Goal: Transaction & Acquisition: Book appointment/travel/reservation

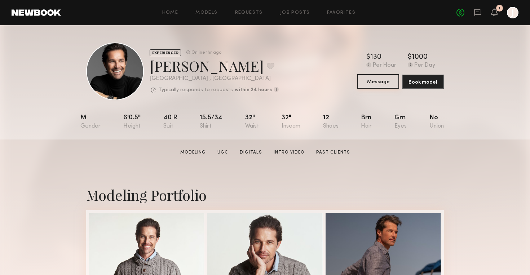
click at [376, 79] on button "Message" at bounding box center [378, 81] width 42 height 14
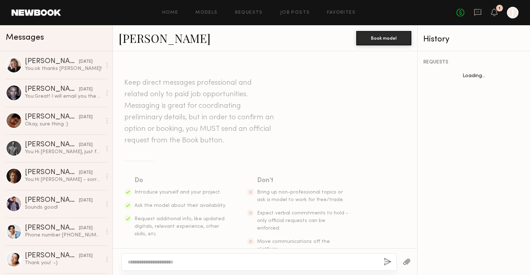
scroll to position [347, 0]
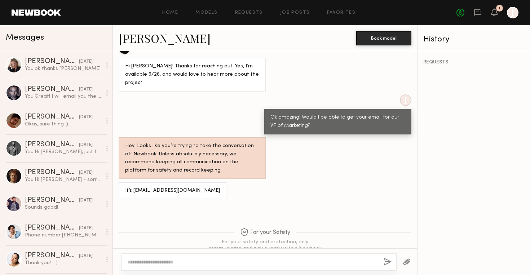
click at [195, 259] on textarea at bounding box center [253, 261] width 250 height 7
paste textarea "**********"
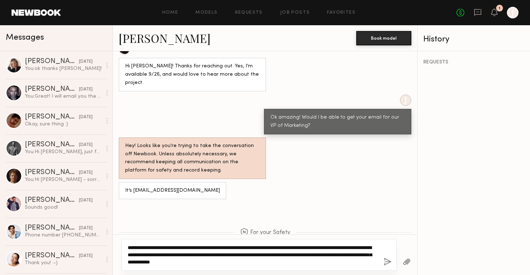
type textarea "**********"
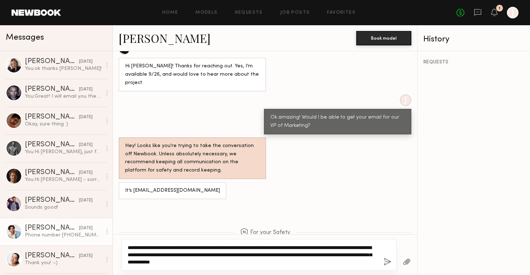
drag, startPoint x: 315, startPoint y: 263, endPoint x: 98, endPoint y: 236, distance: 218.6
click at [98, 236] on div "Messages Klaudia S. yesterday You: ok thanks Klaudia! Ricky J. 10/10/2025 You: …" at bounding box center [265, 150] width 530 height 250
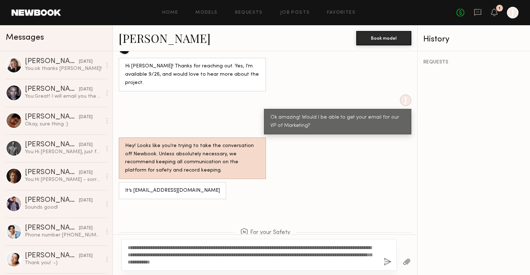
click at [389, 262] on button "button" at bounding box center [387, 262] width 8 height 9
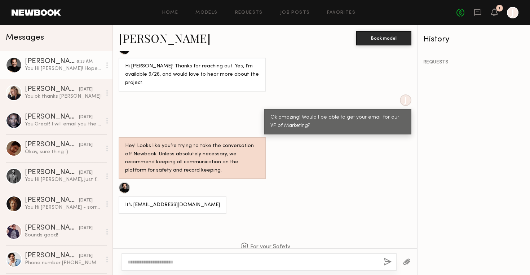
scroll to position [525, 0]
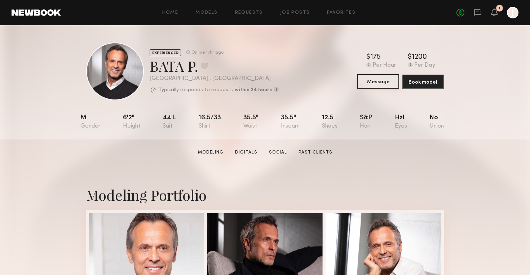
click at [383, 85] on button "Message" at bounding box center [378, 81] width 42 height 14
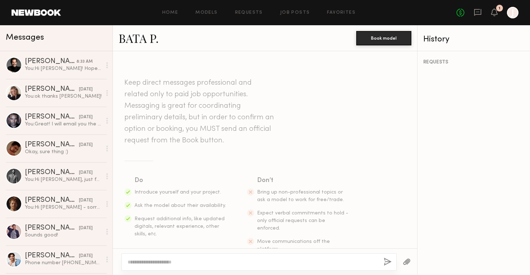
click at [190, 262] on textarea at bounding box center [253, 261] width 250 height 7
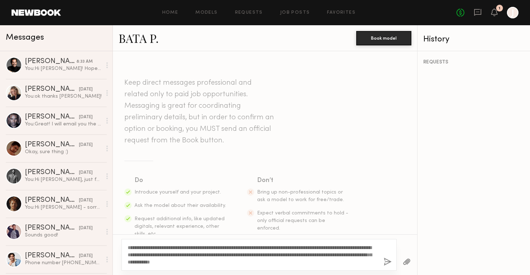
click at [143, 247] on textarea "**********" at bounding box center [253, 255] width 250 height 22
drag, startPoint x: 280, startPoint y: 262, endPoint x: 155, endPoint y: 261, distance: 125.7
click at [155, 261] on textarea "**********" at bounding box center [253, 255] width 250 height 22
type textarea "**********"
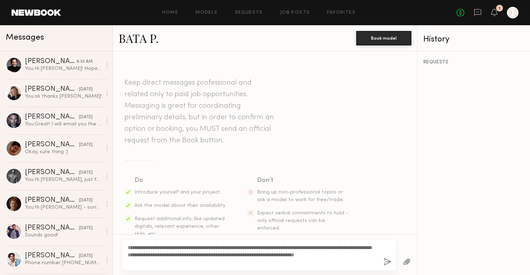
click at [384, 259] on button "button" at bounding box center [387, 262] width 8 height 9
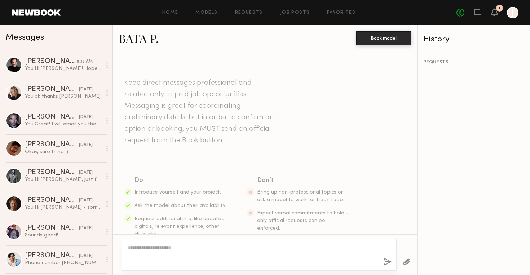
scroll to position [139, 0]
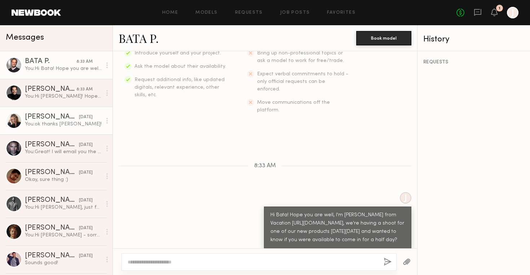
click at [70, 113] on div "Klaudia S." at bounding box center [52, 116] width 54 height 7
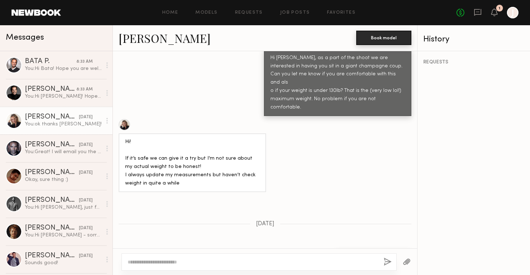
scroll to position [507, 0]
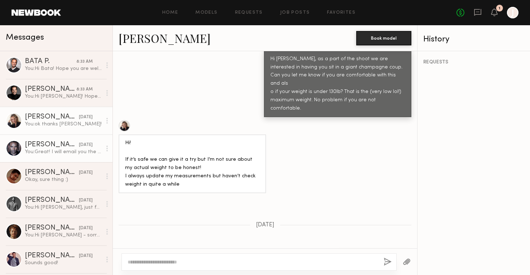
click at [79, 147] on div "10/10/2025" at bounding box center [86, 145] width 14 height 7
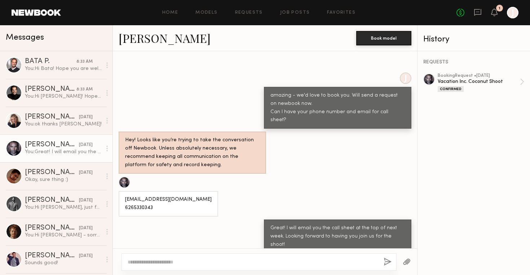
scroll to position [430, 0]
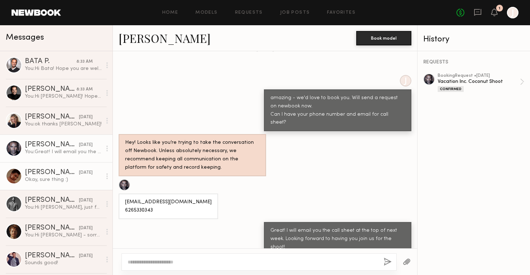
click at [51, 176] on div "Okay, sure thing :)" at bounding box center [63, 179] width 77 height 7
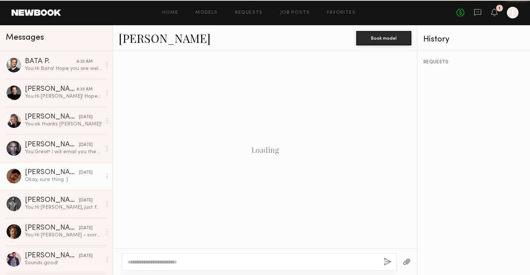
scroll to position [778, 0]
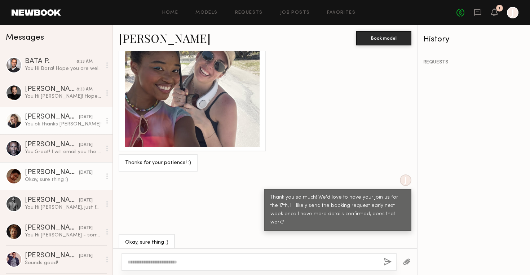
click at [48, 118] on div "[PERSON_NAME]" at bounding box center [52, 116] width 54 height 7
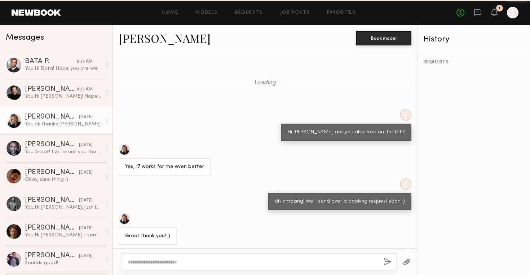
scroll to position [507, 0]
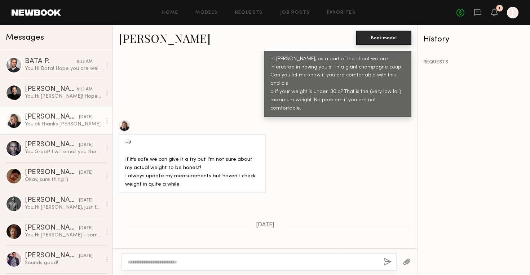
click at [394, 39] on button "Book model" at bounding box center [383, 38] width 55 height 14
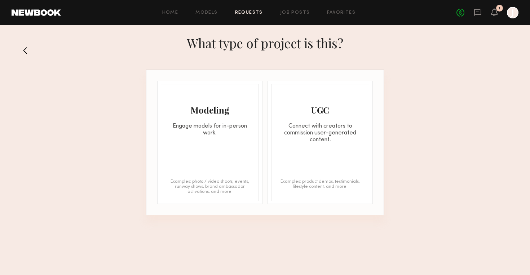
click at [211, 132] on div "Engage models for in-person work." at bounding box center [209, 130] width 97 height 14
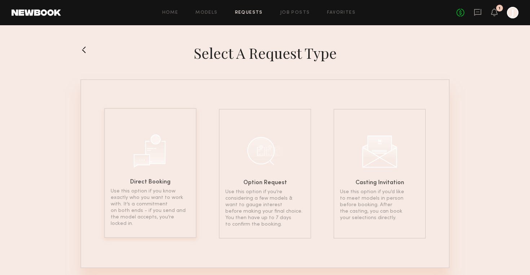
click at [153, 185] on h6 "Direct Booking" at bounding box center [150, 182] width 40 height 6
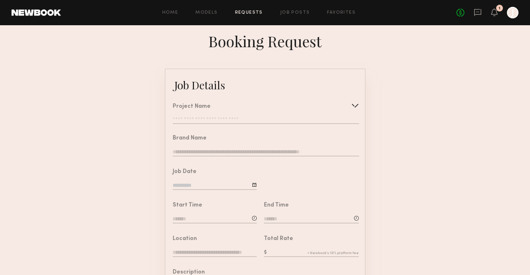
click at [230, 120] on input "text" at bounding box center [266, 120] width 186 height 7
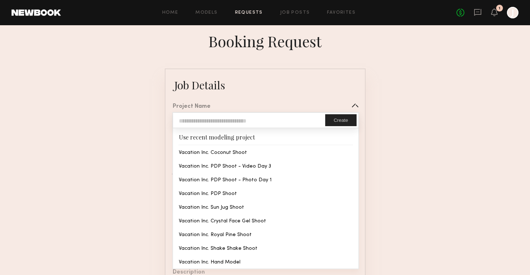
click at [230, 120] on input "text" at bounding box center [249, 120] width 152 height 15
type input "*"
click at [249, 15] on div "Home Models Requests Job Posts Favorites Sign Out No fees up to $5,000 1 J" at bounding box center [289, 13] width 457 height 12
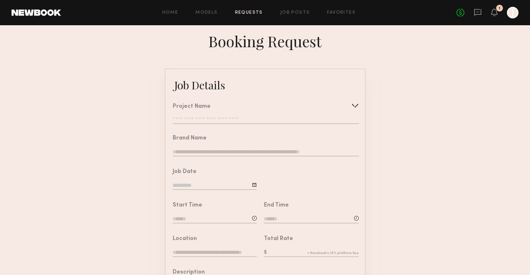
click at [482, 15] on div "No fees up to $5,000 1 J" at bounding box center [487, 13] width 62 height 12
click at [479, 14] on icon at bounding box center [477, 12] width 7 height 7
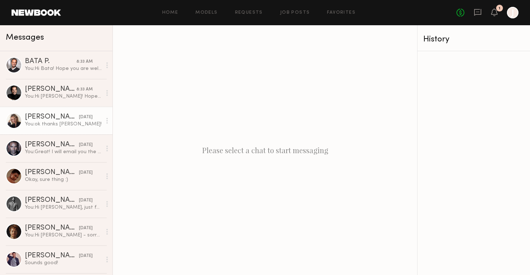
click at [69, 118] on div "[PERSON_NAME]" at bounding box center [52, 116] width 54 height 7
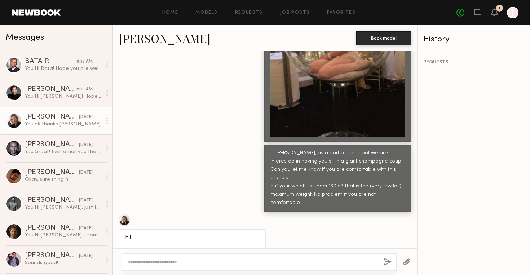
scroll to position [1677, 0]
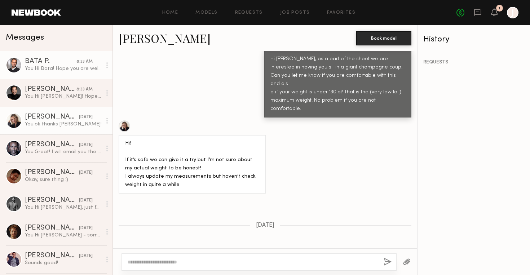
click at [79, 63] on div "8:33 AM" at bounding box center [84, 61] width 16 height 7
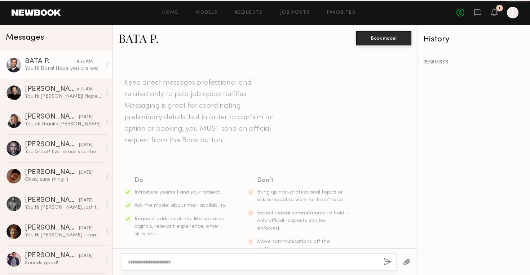
scroll to position [139, 0]
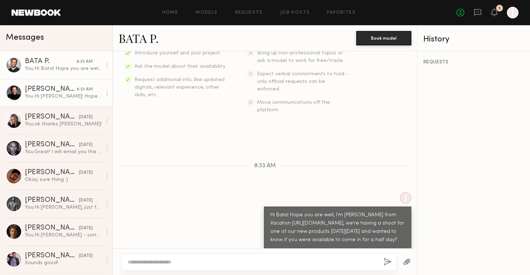
click at [79, 83] on link "Bobby V. 8:33 AM You: Hi Bobby! Hope you are well, I'm Jessie from Vacation htt…" at bounding box center [56, 93] width 112 height 28
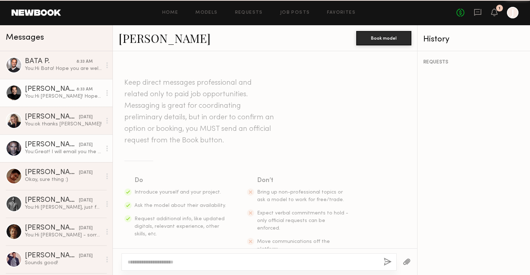
scroll to position [470, 0]
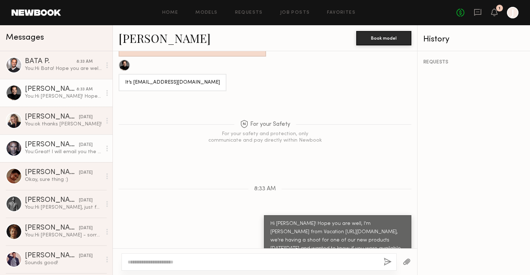
click at [75, 157] on link "Ricky J. 10/10/2025 You: Great! I will email you the call sheet at the top of n…" at bounding box center [56, 148] width 112 height 28
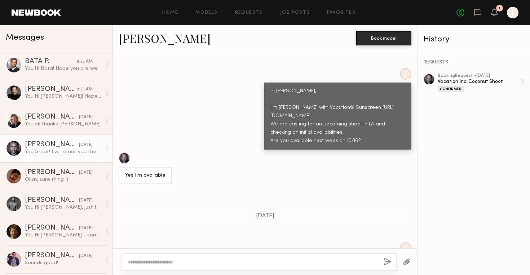
scroll to position [262, 0]
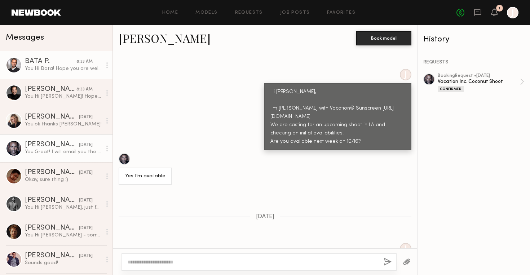
click at [76, 68] on div "You: Hi Bata! Hope you are well, I'm Jessie from Vacation https://www.instagram…" at bounding box center [63, 68] width 77 height 7
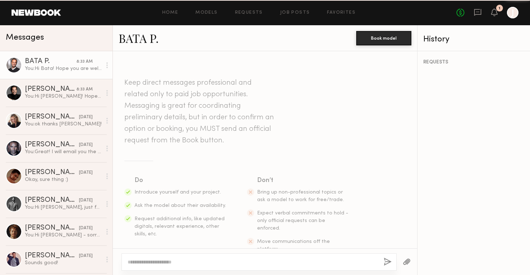
scroll to position [139, 0]
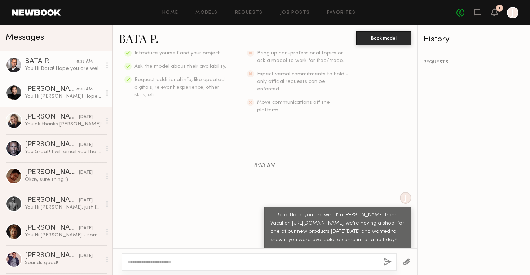
click at [75, 91] on div "[PERSON_NAME]" at bounding box center [51, 89] width 52 height 7
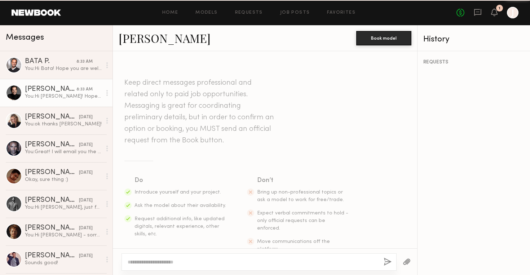
scroll to position [470, 0]
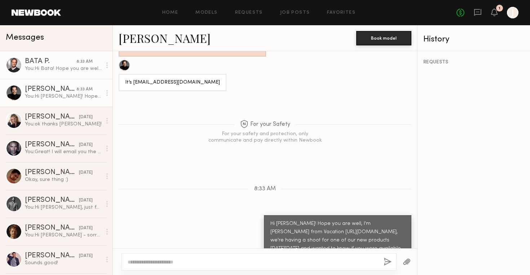
click at [73, 72] on link "BATA P. 8:33 AM You: Hi Bata! Hope you are well, I'm Jessie from Vacation https…" at bounding box center [56, 65] width 112 height 28
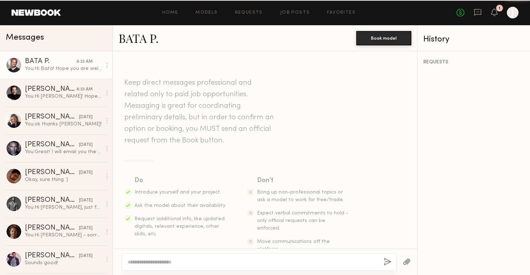
scroll to position [139, 0]
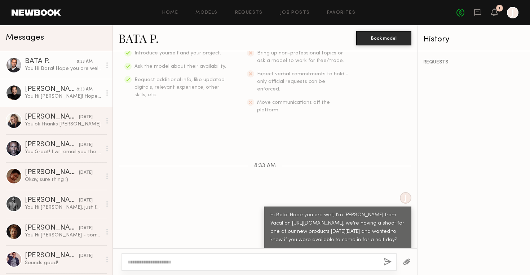
click at [80, 93] on div "You: Hi Bobby! Hope you are well, I'm Jessie from Vacation https://www.instagra…" at bounding box center [63, 96] width 77 height 7
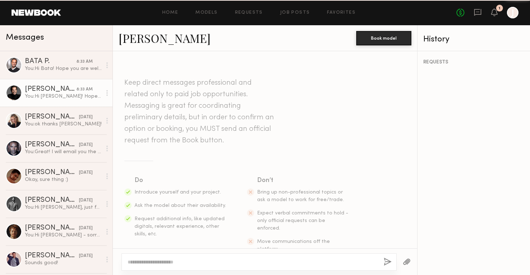
scroll to position [470, 0]
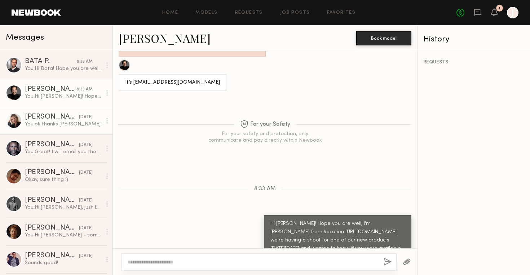
click at [76, 123] on div "You: ok thanks Klaudia!" at bounding box center [63, 124] width 77 height 7
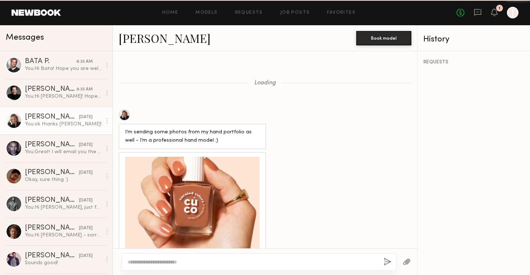
scroll to position [1677, 0]
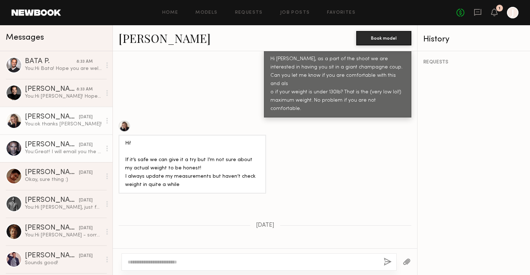
click at [79, 143] on div "[DATE]" at bounding box center [86, 145] width 14 height 7
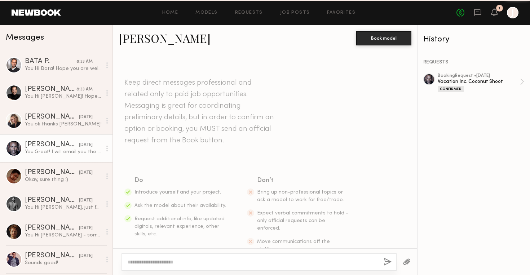
scroll to position [457, 0]
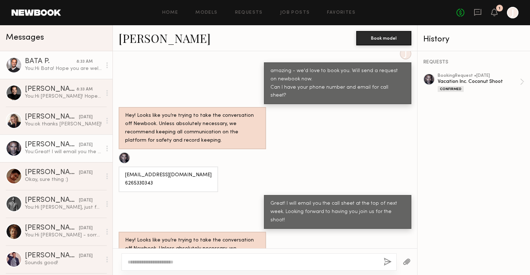
click at [76, 64] on div "8:33 AM" at bounding box center [84, 61] width 16 height 7
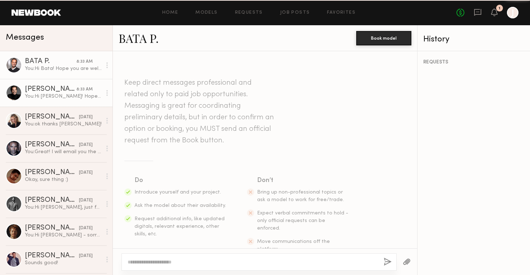
scroll to position [139, 0]
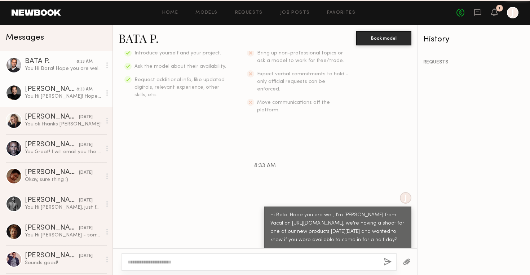
click at [84, 85] on link "Bobby V. 8:33 AM You: Hi Bobby! Hope you are well, I'm Jessie from Vacation htt…" at bounding box center [56, 93] width 112 height 28
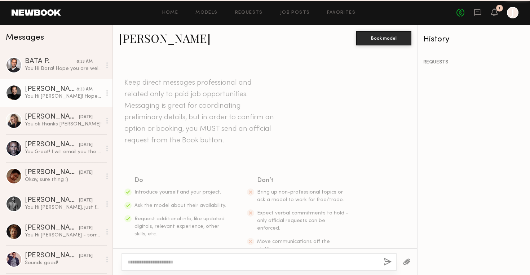
scroll to position [470, 0]
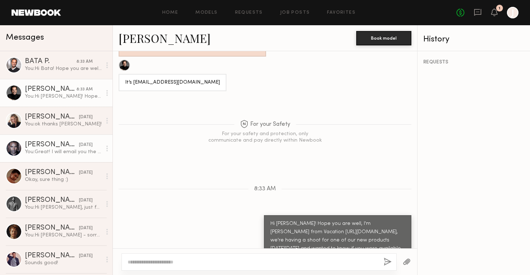
click at [77, 149] on div "You: Great! I will email you the call sheet at the top of next week. Looking fo…" at bounding box center [63, 151] width 77 height 7
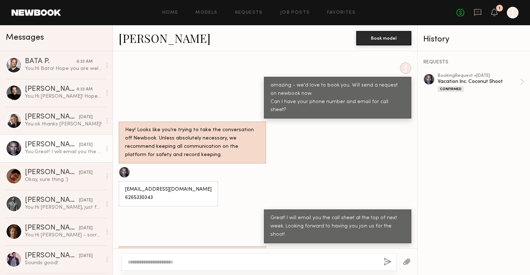
scroll to position [457, 0]
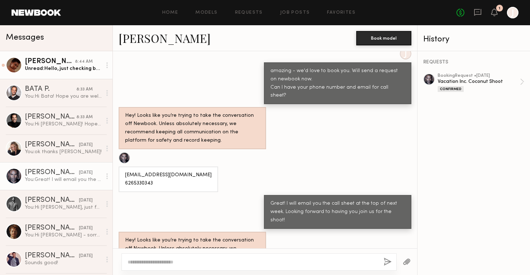
click at [71, 68] on div "Unread: Hello, just checking back in!" at bounding box center [63, 68] width 77 height 7
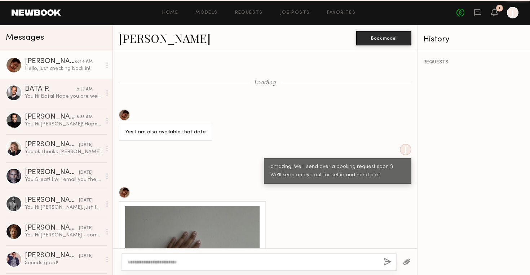
scroll to position [868, 0]
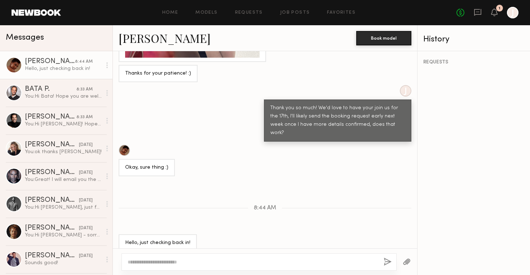
click at [210, 262] on textarea at bounding box center [253, 261] width 250 height 7
type textarea "**********"
click at [391, 266] on button "button" at bounding box center [387, 262] width 8 height 9
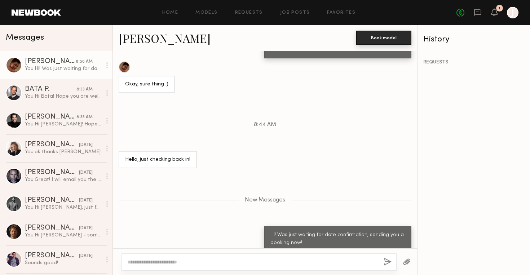
click at [371, 39] on button "Book model" at bounding box center [383, 38] width 55 height 14
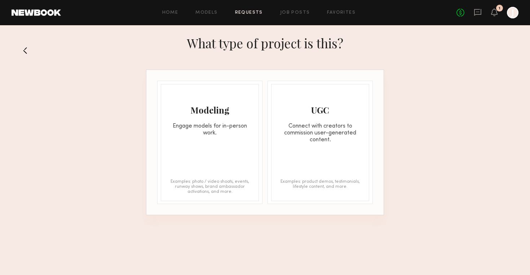
click at [237, 145] on div "Modeling Engage models for in-person work. Examples: photo / video shoots, even…" at bounding box center [210, 142] width 98 height 117
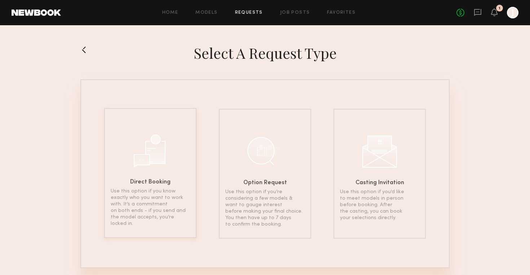
click at [172, 162] on div "Direct Booking Use this option if you know exactly who you want to work with. I…" at bounding box center [150, 173] width 92 height 130
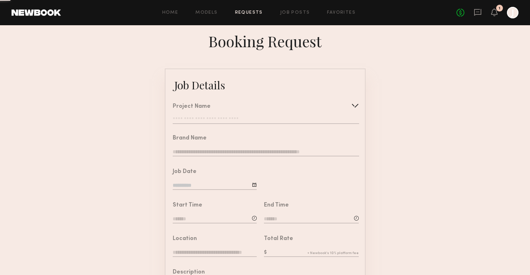
click at [224, 117] on input "text" at bounding box center [266, 120] width 186 height 7
click at [98, 65] on nb-booking-request "Booking Request Job Details Project Name Create Use recent modeling project Vac…" at bounding box center [265, 251] width 530 height 440
click at [206, 113] on div "Project Name Create Use recent modeling project Vacation Inc. Coconut Shoot Vac…" at bounding box center [266, 114] width 186 height 20
click at [207, 115] on div "Project Name Create Use recent modeling project Vacation Inc. Coconut Shoot Vac…" at bounding box center [266, 114] width 186 height 20
click at [272, 117] on input "text" at bounding box center [266, 120] width 186 height 7
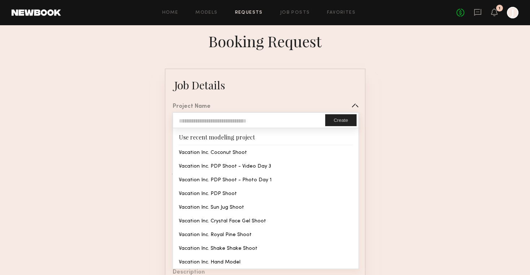
click at [257, 122] on input "text" at bounding box center [249, 120] width 152 height 15
type input "**********"
click at [334, 117] on button "Create" at bounding box center [340, 120] width 31 height 12
type input "**********"
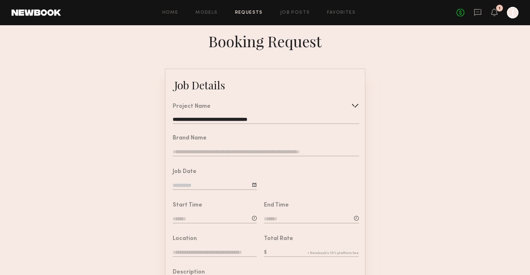
click at [232, 153] on input "text" at bounding box center [266, 152] width 186 height 8
type input "*********"
click at [229, 185] on input at bounding box center [215, 186] width 84 height 8
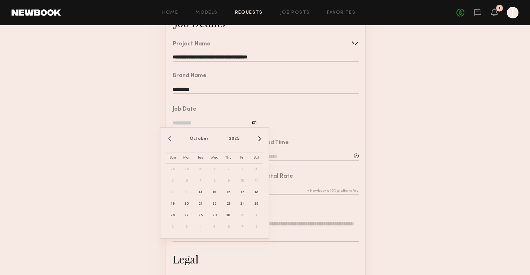
scroll to position [66, 0]
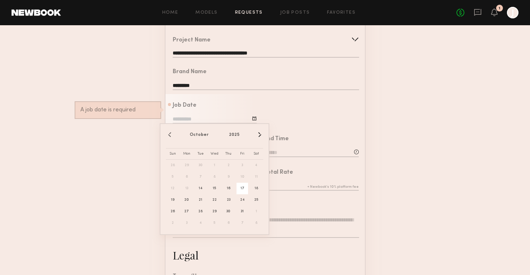
click at [245, 186] on span "17" at bounding box center [242, 189] width 12 height 12
type input "**********"
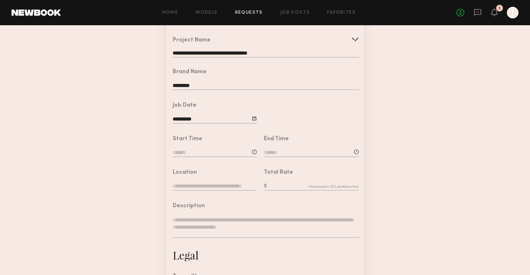
click at [214, 151] on input at bounding box center [215, 153] width 84 height 8
click at [194, 183] on input "text" at bounding box center [193, 183] width 27 height 13
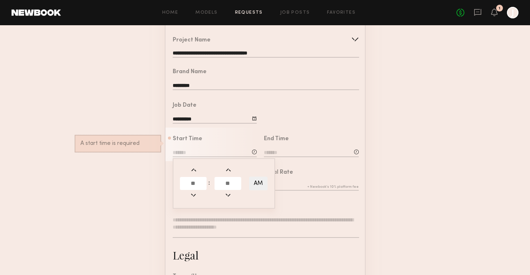
click at [196, 182] on input "text" at bounding box center [193, 183] width 27 height 13
type input "*"
click at [224, 181] on input "text" at bounding box center [227, 183] width 27 height 13
type input "**"
type input "*******"
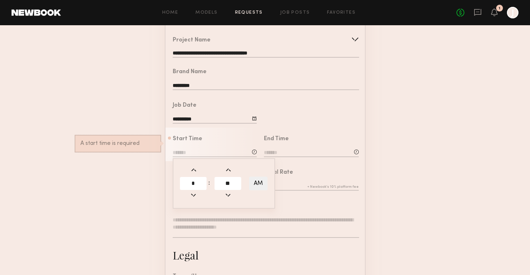
type input "**"
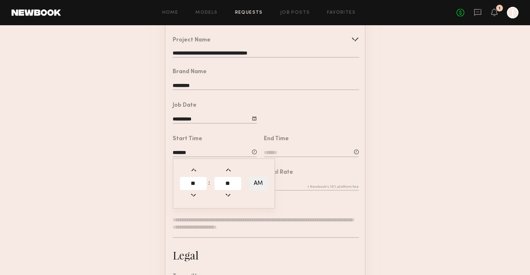
click at [284, 153] on input at bounding box center [311, 153] width 95 height 8
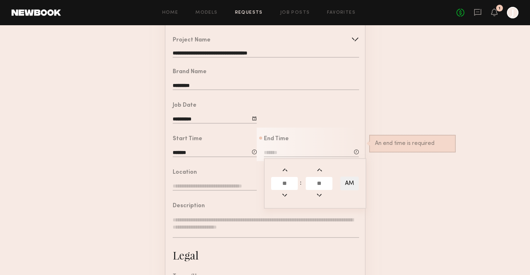
click at [286, 182] on input "text" at bounding box center [284, 183] width 27 height 13
type input "*"
click at [313, 181] on input "text" at bounding box center [319, 183] width 27 height 13
type input "**"
type input "*******"
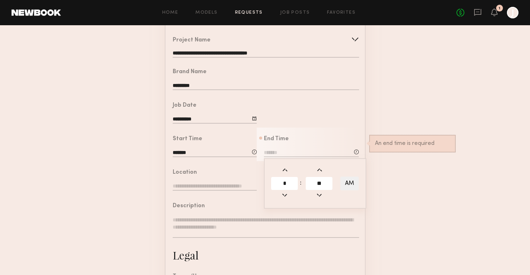
type input "*"
type input "**"
click at [346, 183] on button "AM" at bounding box center [349, 184] width 18 height 14
type input "*******"
type input "****"
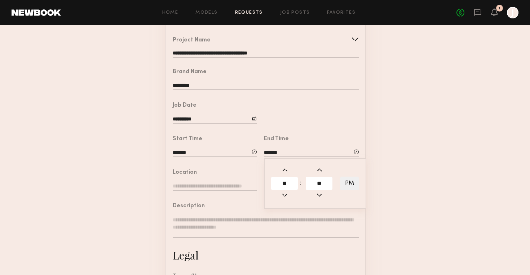
click at [341, 222] on textarea at bounding box center [266, 227] width 186 height 22
click at [242, 185] on input "text" at bounding box center [215, 187] width 84 height 8
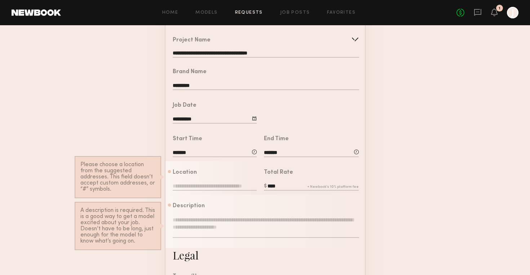
click at [249, 10] on link "Requests" at bounding box center [249, 12] width 28 height 5
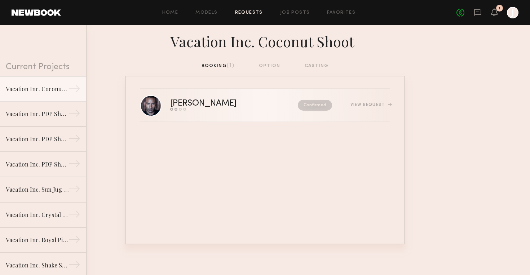
click at [191, 104] on div "Ricky J." at bounding box center [218, 103] width 97 height 8
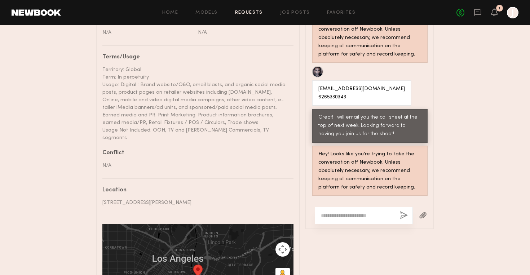
scroll to position [505, 0]
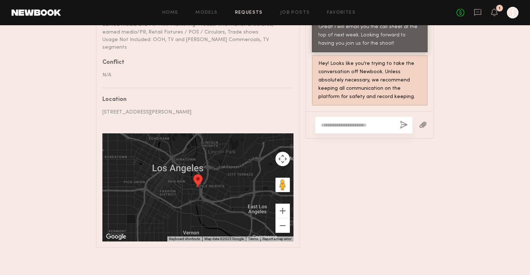
drag, startPoint x: 210, startPoint y: 106, endPoint x: 101, endPoint y: 105, distance: 109.5
copy div "545 S Clarence St, Los Angeles, CA 90033, USA"
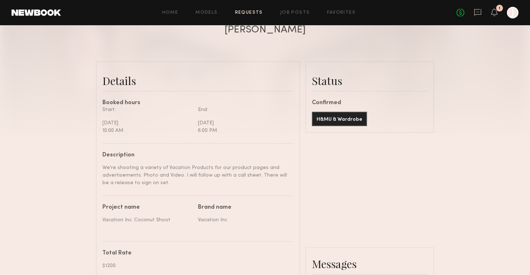
scroll to position [93, 0]
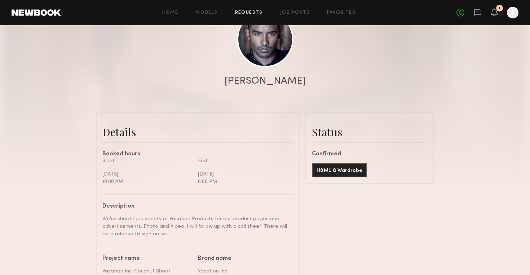
click at [251, 12] on link "Requests" at bounding box center [249, 12] width 28 height 5
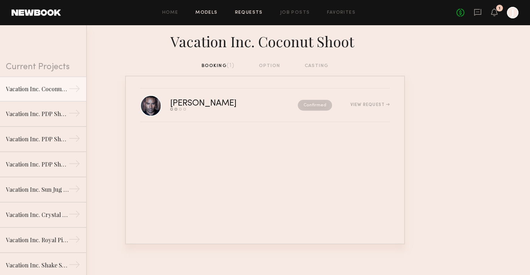
click at [204, 12] on link "Models" at bounding box center [206, 12] width 22 height 5
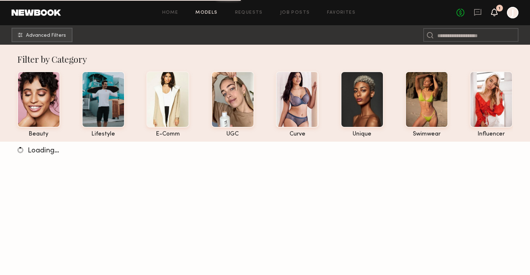
click at [491, 12] on icon at bounding box center [494, 12] width 6 height 8
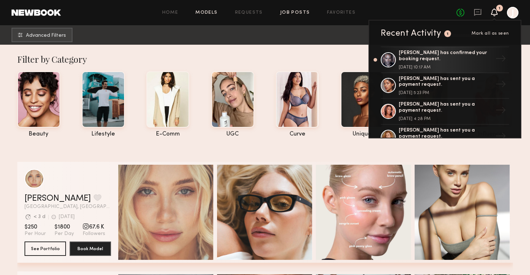
click at [285, 12] on link "Job Posts" at bounding box center [295, 12] width 30 height 5
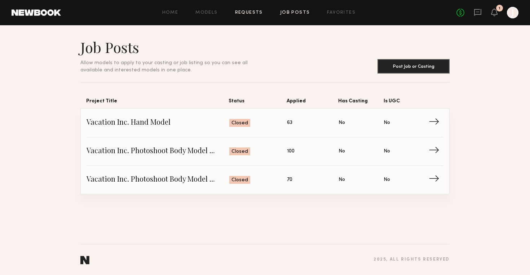
click at [247, 14] on link "Requests" at bounding box center [249, 12] width 28 height 5
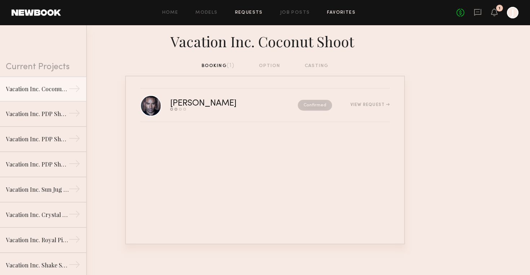
click at [348, 10] on link "Favorites" at bounding box center [341, 12] width 28 height 5
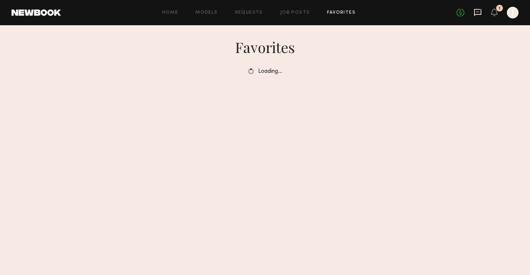
click at [481, 11] on icon at bounding box center [477, 12] width 8 height 8
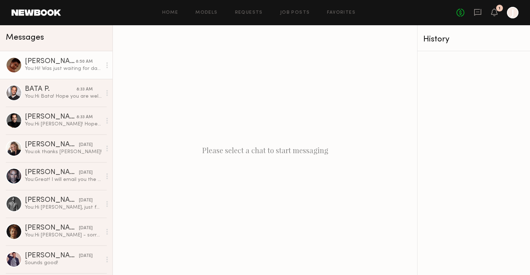
click at [54, 68] on div "You: Hi! Was just waiting for date confirmation, sending you a booking now!" at bounding box center [63, 68] width 77 height 7
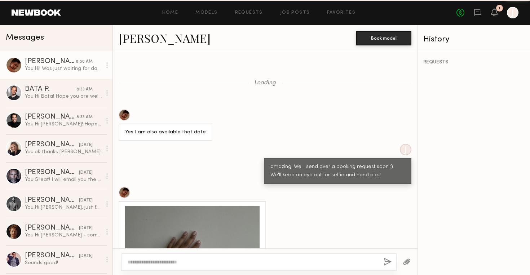
scroll to position [896, 0]
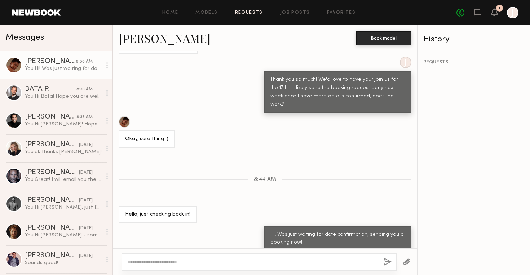
click at [253, 10] on link "Requests" at bounding box center [249, 12] width 28 height 5
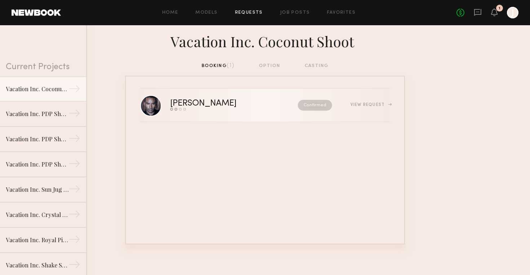
click at [220, 102] on div "Ricky J." at bounding box center [218, 103] width 97 height 8
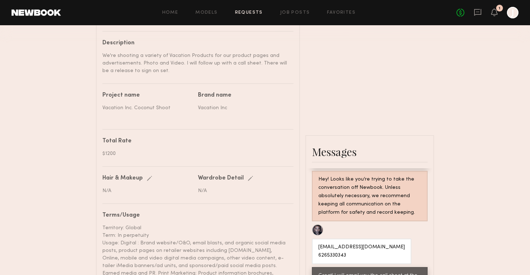
scroll to position [260, 0]
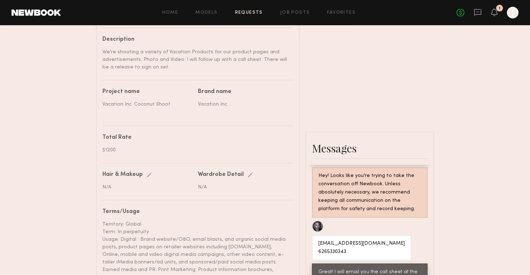
drag, startPoint x: 158, startPoint y: 70, endPoint x: 104, endPoint y: 52, distance: 57.0
click at [104, 52] on div "We're shooting a variety of Vacation Products for our product pages and adverti…" at bounding box center [195, 59] width 186 height 23
copy div "We're shooting a variety of Vacation Products for our product pages and adverti…"
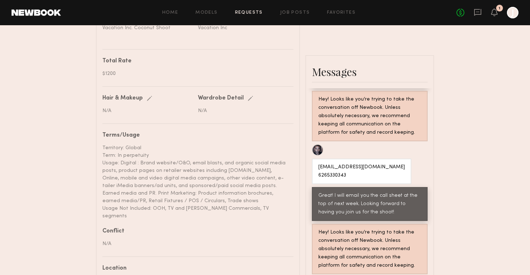
scroll to position [338, 0]
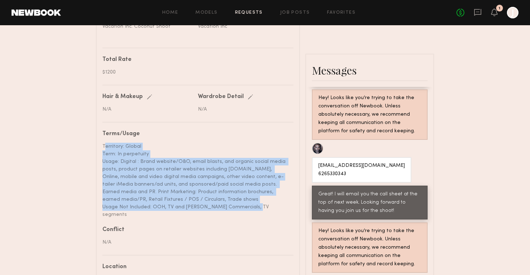
drag, startPoint x: 261, startPoint y: 206, endPoint x: 103, endPoint y: 147, distance: 169.1
click at [103, 146] on div "Territory: Global Term: In perpetuity Usage: Digital : Brand website/O&O, email…" at bounding box center [195, 181] width 186 height 76
drag, startPoint x: 122, startPoint y: 238, endPoint x: 101, endPoint y: 144, distance: 95.6
click at [101, 144] on common-border "Details Booked hours Start: Thursday, October 16 10:00 AM End: Thursday, Octobe…" at bounding box center [198, 141] width 204 height 547
copy div "Territory: Global Term: In perpetuity Usage: Digital : Brand website/O&O, email…"
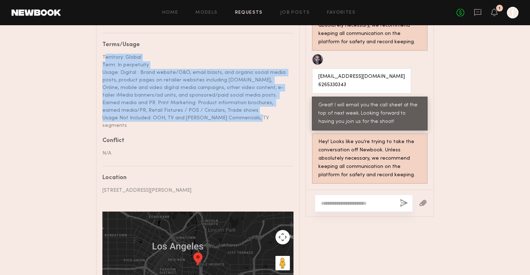
scroll to position [433, 0]
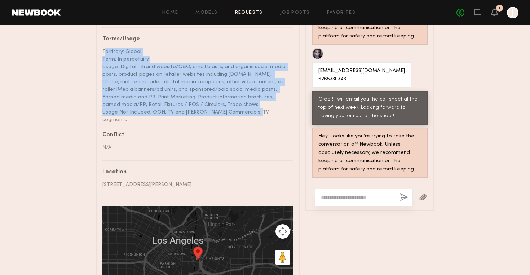
drag, startPoint x: 220, startPoint y: 179, endPoint x: 86, endPoint y: 177, distance: 133.3
copy div "545 S Clarence St, Los Angeles, CA 90033, USA"
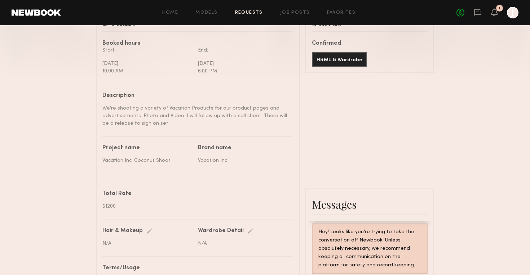
scroll to position [204, 0]
drag, startPoint x: 160, startPoint y: 128, endPoint x: 102, endPoint y: 109, distance: 60.8
click at [102, 109] on common-border "Details Booked hours Start: Thursday, October 16 10:00 AM End: Thursday, Octobe…" at bounding box center [198, 274] width 204 height 547
copy div "We're shooting a variety of Vacation Products for our product pages and adverti…"
click at [207, 15] on div "Home Models Requests Job Posts Favorites Sign Out No fees up to $5,000 1 J" at bounding box center [289, 13] width 457 height 12
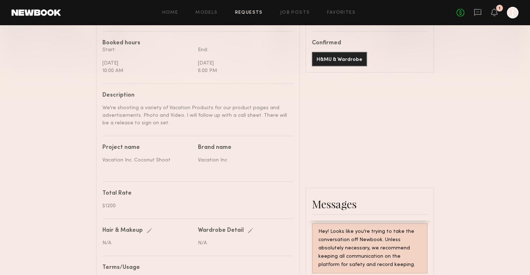
click at [206, 9] on div "Home Models Requests Job Posts Favorites Sign Out No fees up to $5,000 1 J" at bounding box center [289, 13] width 457 height 12
click at [482, 12] on div "No fees up to $5,000 1 J" at bounding box center [487, 13] width 62 height 12
click at [478, 14] on icon at bounding box center [477, 12] width 7 height 7
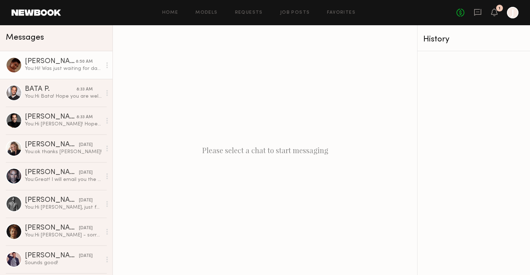
click at [47, 63] on div "[PERSON_NAME]" at bounding box center [50, 61] width 51 height 7
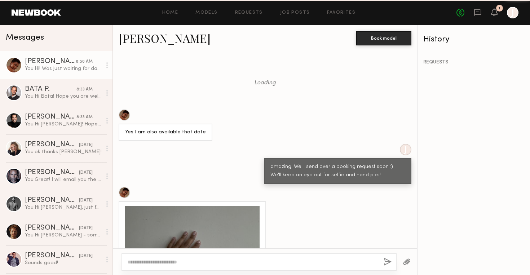
scroll to position [896, 0]
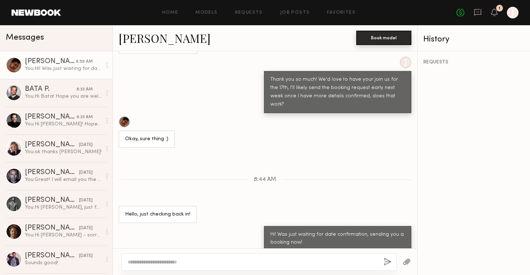
click at [368, 39] on button "Book model" at bounding box center [383, 38] width 55 height 14
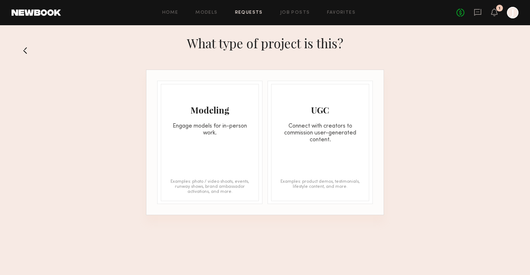
click at [231, 143] on div "Modeling Engage models for in-person work. Examples: photo / video shoots, even…" at bounding box center [210, 142] width 98 height 117
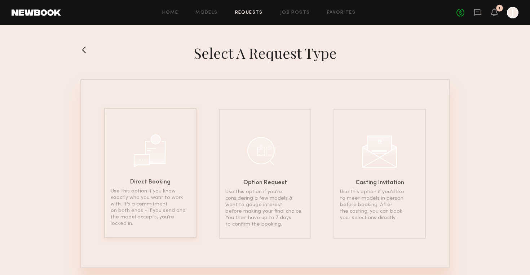
click at [174, 169] on div "Direct Booking Use this option if you know exactly who you want to work with. I…" at bounding box center [150, 173] width 92 height 130
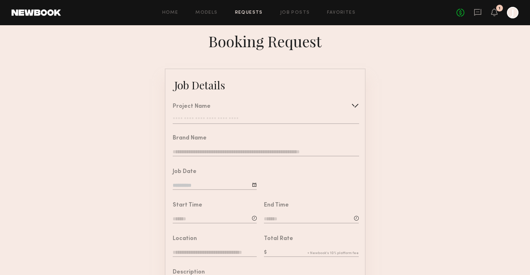
click at [212, 120] on input "text" at bounding box center [266, 120] width 186 height 7
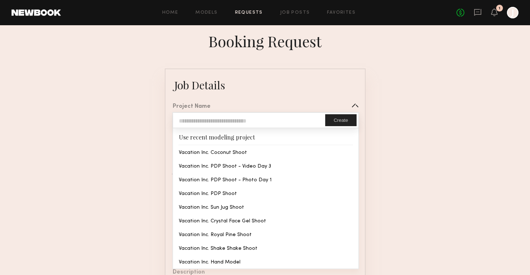
click at [212, 116] on input "text" at bounding box center [249, 120] width 152 height 15
type input "**********"
click at [332, 119] on button "Create" at bounding box center [340, 120] width 31 height 12
type input "**********"
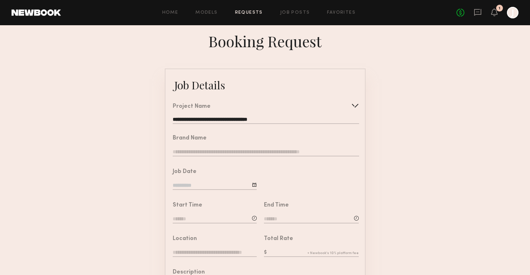
click at [245, 154] on input "text" at bounding box center [266, 152] width 186 height 8
type input "********"
click at [220, 187] on input at bounding box center [215, 186] width 84 height 8
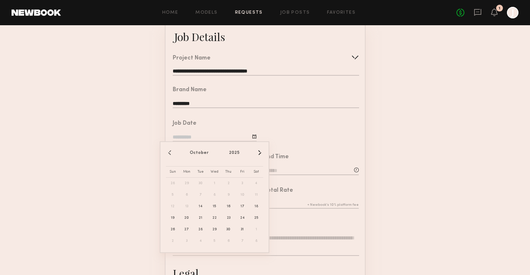
scroll to position [51, 0]
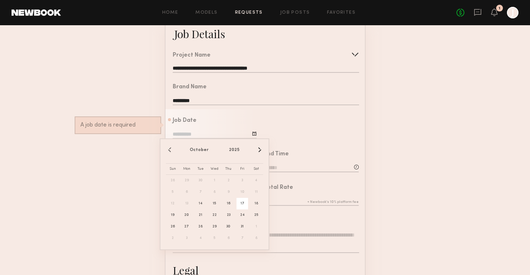
click at [242, 204] on span "17" at bounding box center [242, 204] width 12 height 12
type input "**********"
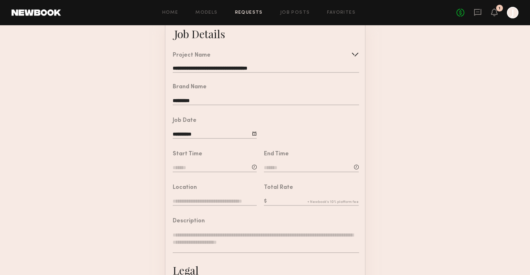
click at [211, 166] on input at bounding box center [215, 168] width 84 height 8
click at [187, 191] on td at bounding box center [193, 198] width 28 height 14
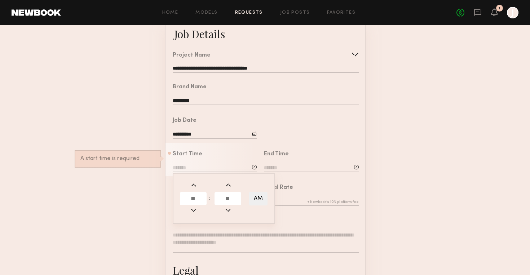
click at [193, 196] on input "text" at bounding box center [193, 198] width 27 height 13
type input "*"
click at [226, 196] on input "text" at bounding box center [227, 198] width 27 height 13
type input "**"
type input "*******"
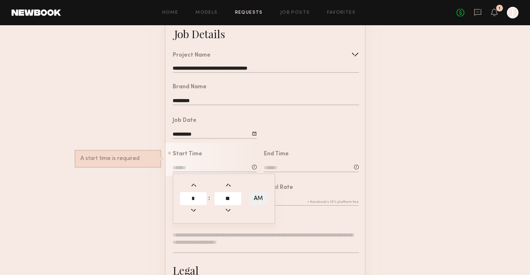
type input "**"
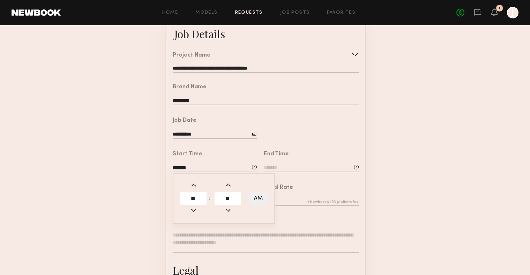
click at [301, 163] on div "End Time" at bounding box center [311, 162] width 95 height 22
click at [300, 167] on input at bounding box center [311, 168] width 95 height 8
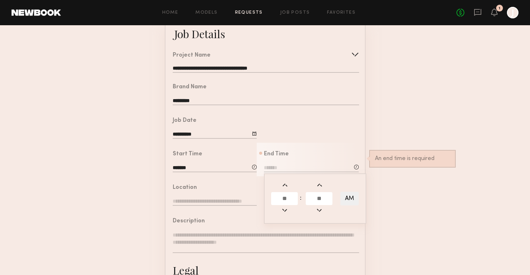
click at [284, 196] on input "text" at bounding box center [284, 198] width 27 height 13
type input "*"
click at [320, 196] on input "text" at bounding box center [319, 198] width 27 height 13
type input "**"
type input "*******"
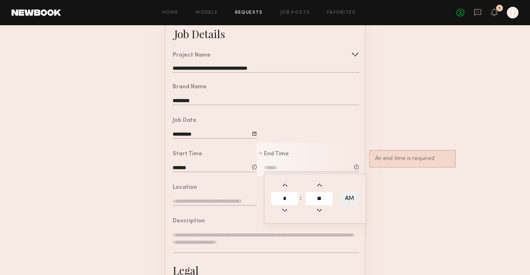
type input "*"
type input "**"
click at [348, 193] on button "AM" at bounding box center [349, 199] width 18 height 14
type input "*******"
type input "****"
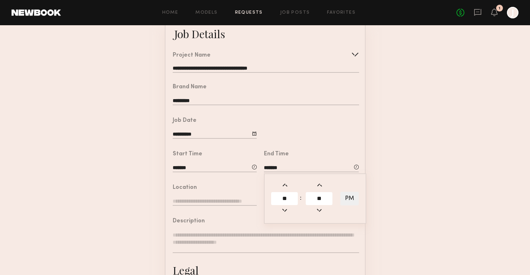
click at [207, 183] on div "Location" at bounding box center [210, 193] width 91 height 34
click at [187, 199] on input "text" at bounding box center [215, 202] width 84 height 8
paste input "**********"
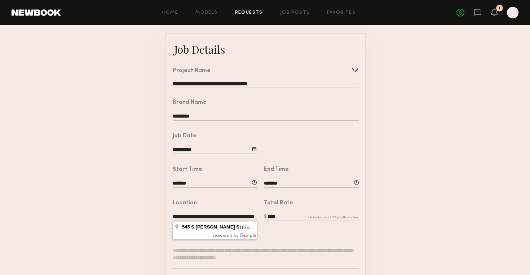
scroll to position [0, 0]
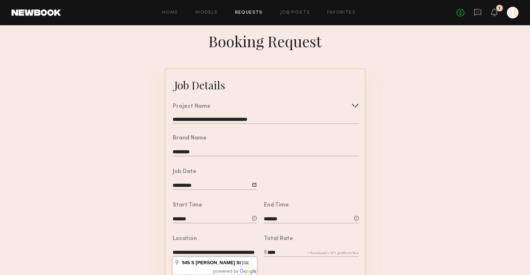
type input "**********"
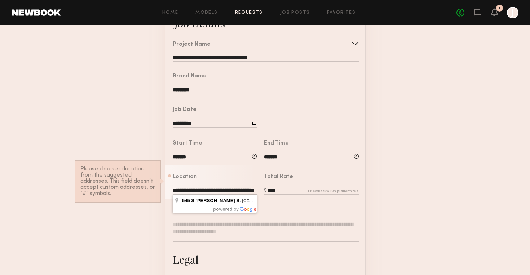
scroll to position [64, 0]
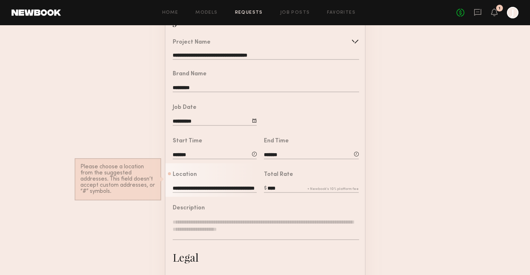
click at [300, 218] on textarea at bounding box center [266, 229] width 186 height 22
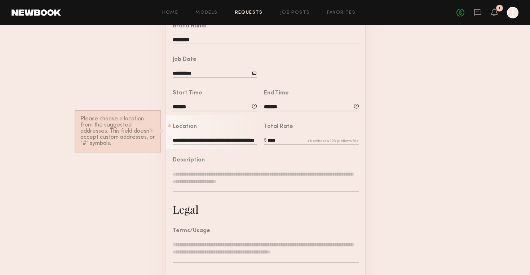
scroll to position [115, 0]
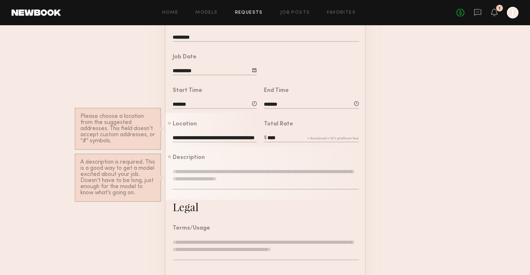
paste textarea "**********"
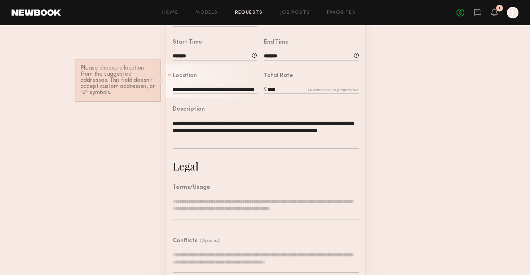
scroll to position [184, 0]
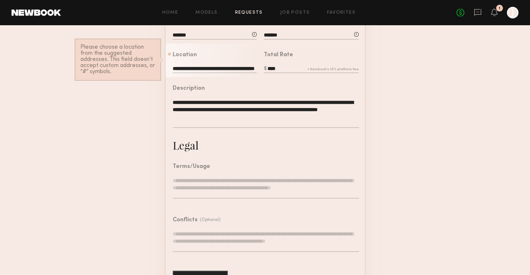
type textarea "**********"
click at [228, 178] on textarea at bounding box center [266, 188] width 186 height 22
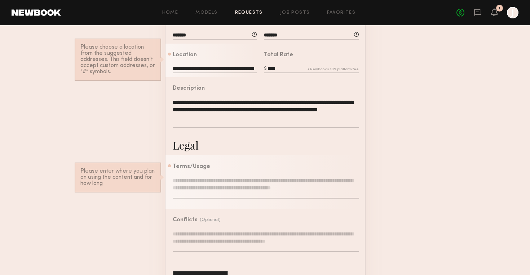
paste textarea "**********"
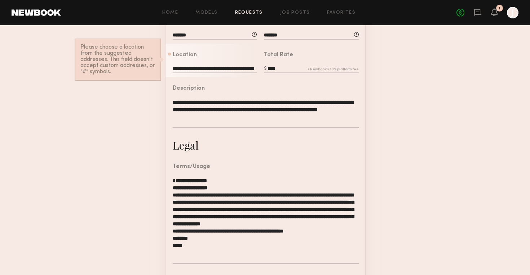
scroll to position [273, 0]
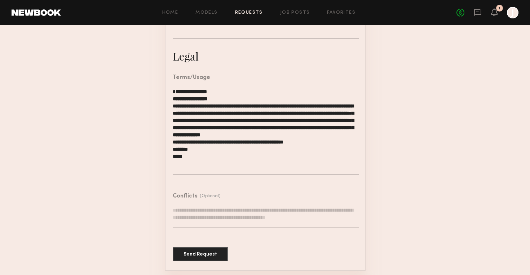
click at [173, 89] on textarea "**********" at bounding box center [266, 131] width 186 height 87
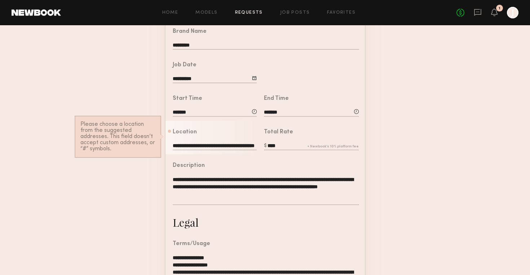
scroll to position [0, 0]
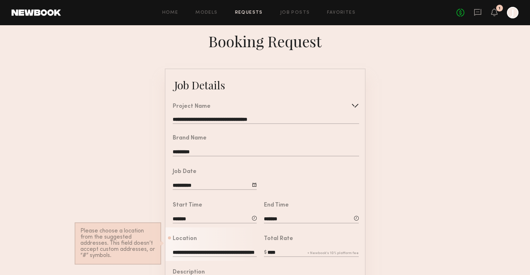
type textarea "**********"
drag, startPoint x: 230, startPoint y: 251, endPoint x: 173, endPoint y: 250, distance: 57.3
click at [173, 250] on input "**********" at bounding box center [215, 253] width 84 height 8
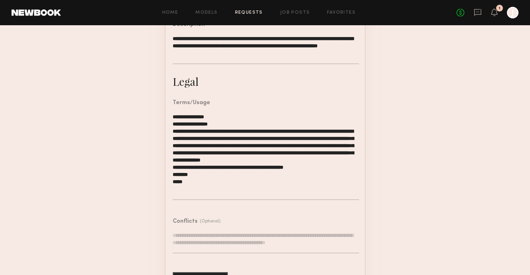
scroll to position [273, 0]
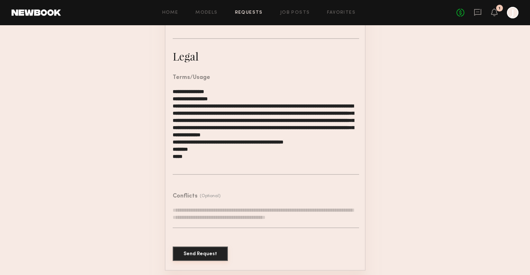
click at [214, 254] on button "Send Request" at bounding box center [200, 253] width 55 height 14
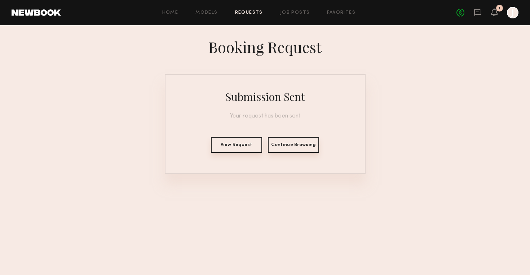
click at [241, 148] on button "View Request" at bounding box center [236, 145] width 51 height 16
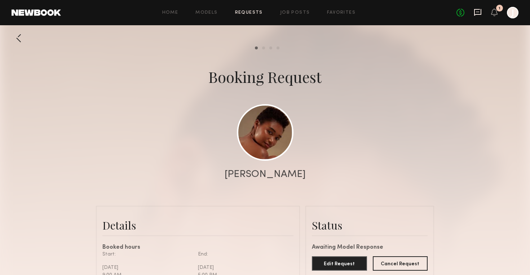
click at [478, 14] on icon at bounding box center [477, 12] width 7 height 7
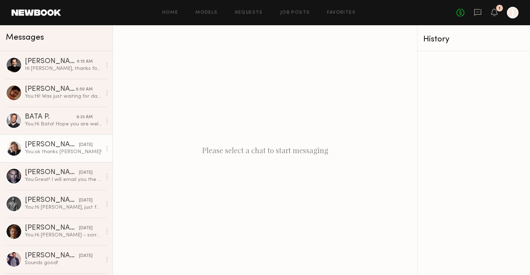
click at [62, 153] on div "You: ok thanks Klaudia!" at bounding box center [63, 151] width 77 height 7
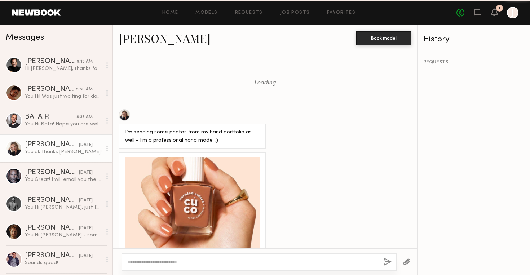
scroll to position [1677, 0]
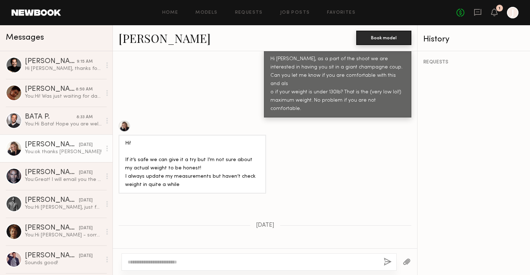
click at [379, 41] on button "Book model" at bounding box center [383, 38] width 55 height 14
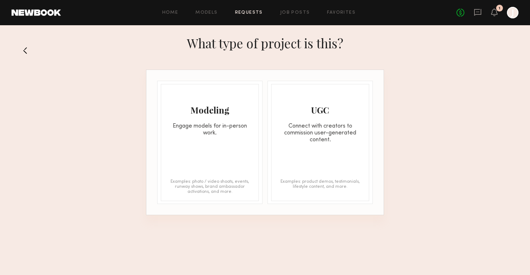
click at [215, 151] on div "Modeling Engage models for in-person work. Examples: photo / video shoots, even…" at bounding box center [210, 142] width 98 height 117
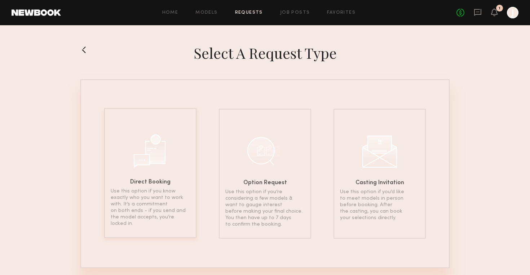
click at [133, 184] on h6 "Direct Booking" at bounding box center [150, 182] width 40 height 6
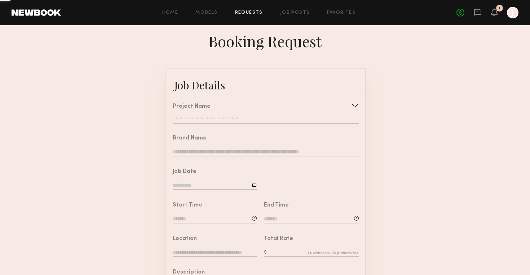
click at [239, 117] on input "text" at bounding box center [266, 120] width 186 height 7
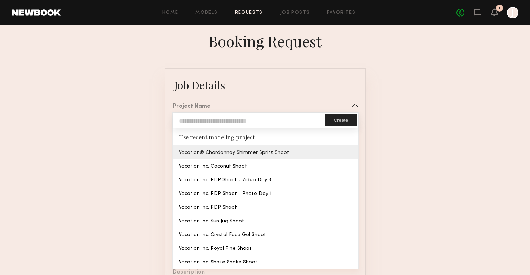
type input "**********"
type input "********"
type input "**********"
type textarea "**********"
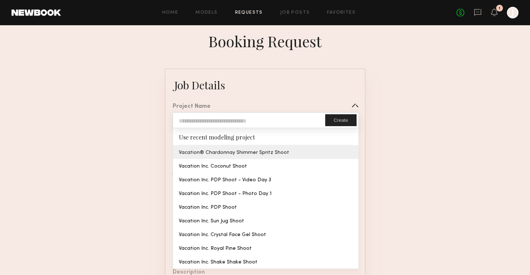
type textarea "**********"
click at [239, 149] on common-border "**********" at bounding box center [265, 269] width 201 height 402
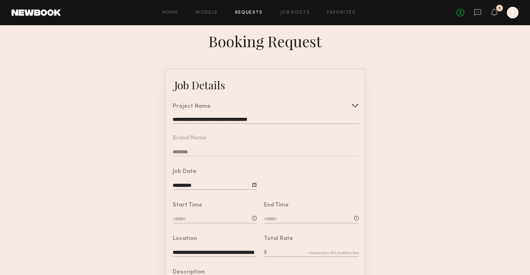
click at [216, 185] on input "**********" at bounding box center [215, 186] width 84 height 8
click at [316, 172] on div at bounding box center [311, 177] width 108 height 34
click at [197, 215] on input at bounding box center [215, 219] width 84 height 8
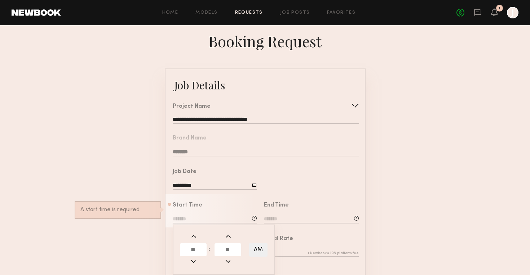
click at [192, 247] on input "text" at bounding box center [193, 249] width 27 height 13
type input "*"
click at [222, 246] on input "text" at bounding box center [227, 249] width 27 height 13
type input "**"
type input "*******"
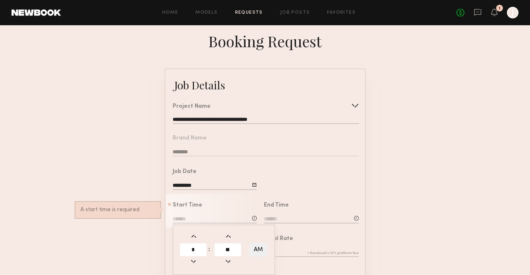
type input "**"
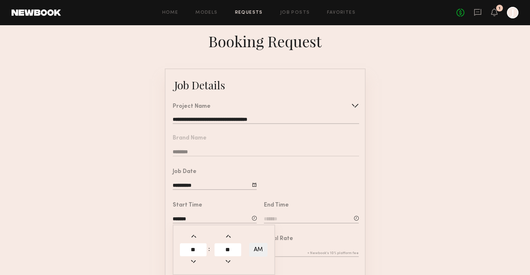
click at [298, 219] on input at bounding box center [311, 219] width 95 height 8
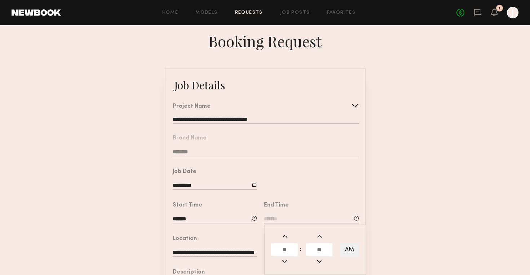
click at [285, 248] on input "text" at bounding box center [284, 249] width 27 height 13
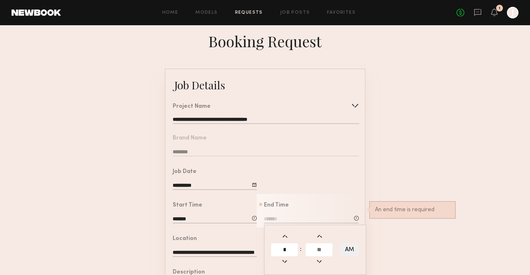
type input "*"
click at [311, 249] on input "text" at bounding box center [319, 249] width 27 height 13
type input "**"
type input "*******"
type input "**"
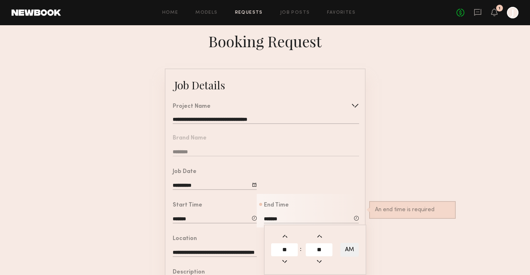
click at [348, 249] on button "AM" at bounding box center [349, 250] width 18 height 14
type input "*******"
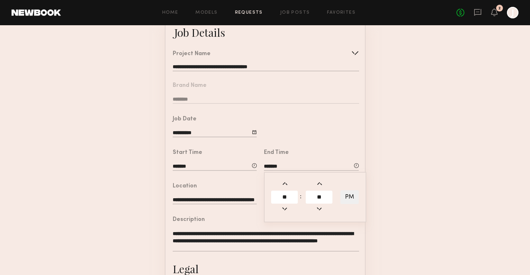
scroll to position [140, 0]
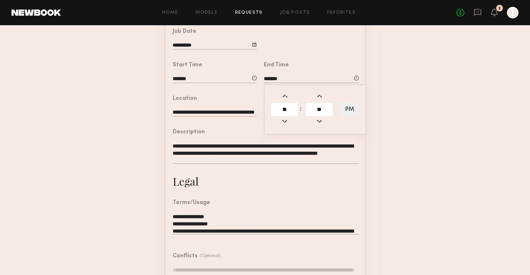
click at [143, 157] on form "**********" at bounding box center [265, 129] width 530 height 402
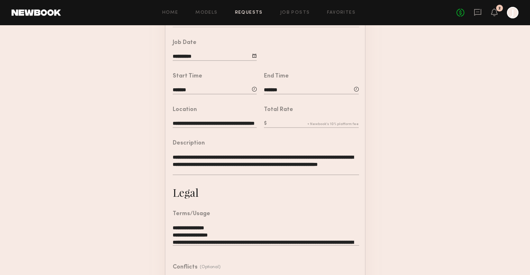
scroll to position [200, 0]
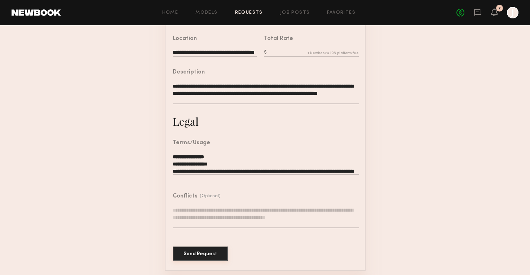
click at [213, 249] on button "Send Request" at bounding box center [200, 253] width 55 height 14
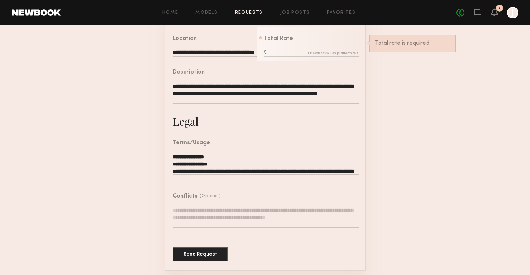
click at [283, 53] on input "text" at bounding box center [311, 53] width 95 height 8
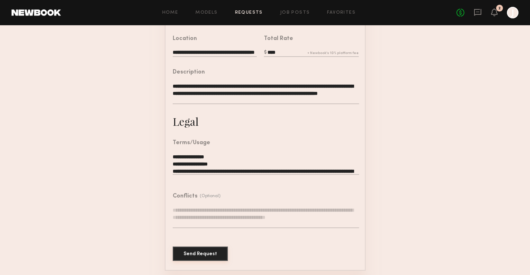
type input "****"
click at [217, 253] on button "Send Request" at bounding box center [200, 253] width 55 height 14
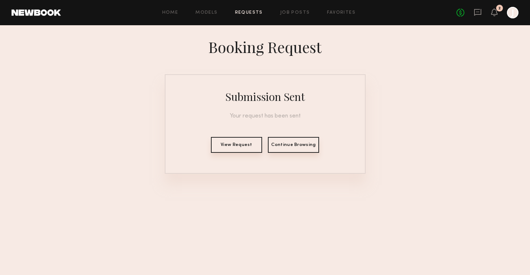
click at [248, 147] on button "View Request" at bounding box center [236, 145] width 51 height 16
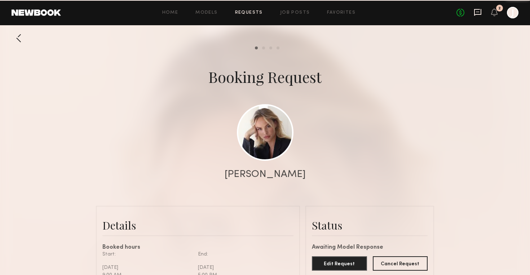
click at [480, 12] on icon at bounding box center [477, 12] width 7 height 7
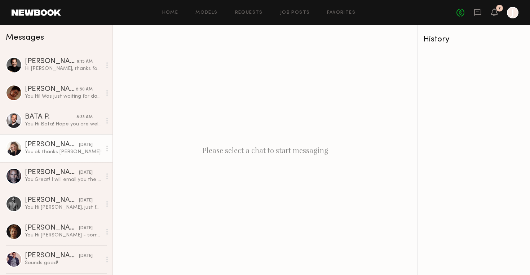
click at [42, 154] on div "You: ok thanks Klaudia!" at bounding box center [63, 151] width 77 height 7
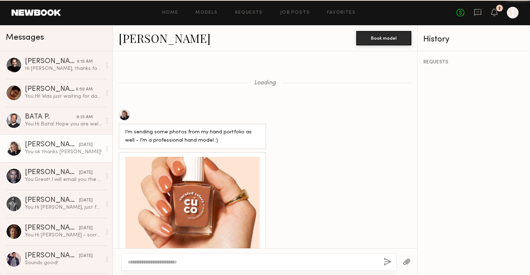
scroll to position [1677, 0]
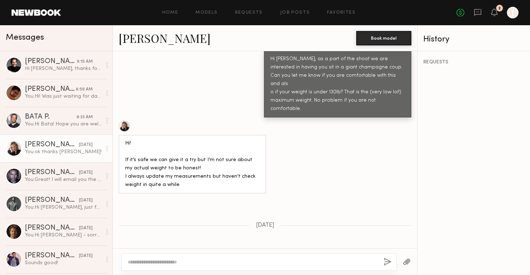
click at [215, 260] on textarea at bounding box center [253, 261] width 250 height 7
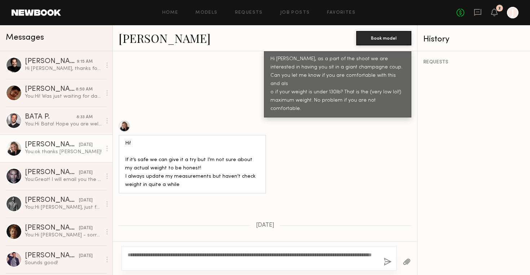
type textarea "**********"
click at [388, 261] on button "button" at bounding box center [387, 262] width 8 height 9
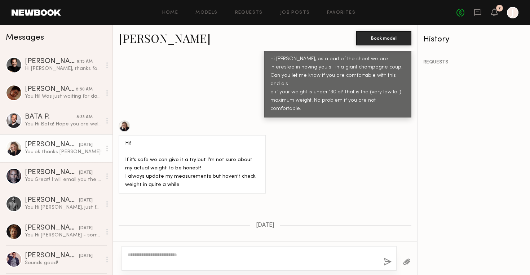
scroll to position [1838, 0]
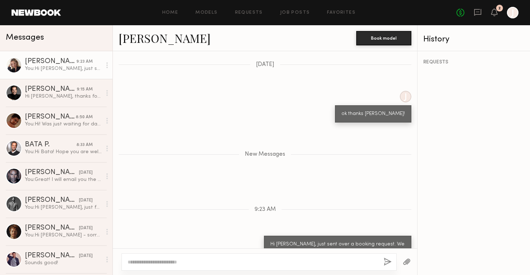
click at [404, 260] on button "button" at bounding box center [406, 262] width 8 height 9
click at [408, 261] on button "button" at bounding box center [406, 262] width 8 height 9
click at [206, 265] on textarea at bounding box center [253, 261] width 250 height 7
click at [404, 260] on button "button" at bounding box center [406, 262] width 8 height 9
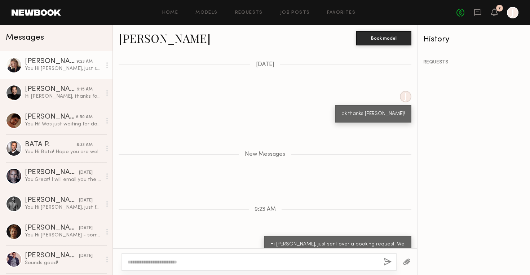
click at [404, 260] on button "button" at bounding box center [406, 262] width 8 height 9
click at [255, 261] on textarea at bounding box center [253, 261] width 250 height 7
click at [388, 264] on button "button" at bounding box center [387, 262] width 8 height 9
click at [368, 259] on textarea at bounding box center [253, 261] width 250 height 7
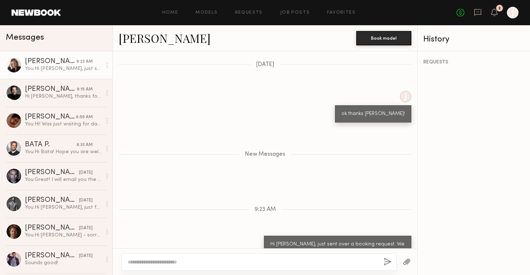
click at [423, 262] on div "REQUESTS" at bounding box center [473, 163] width 112 height 224
click at [410, 262] on button "button" at bounding box center [406, 262] width 8 height 9
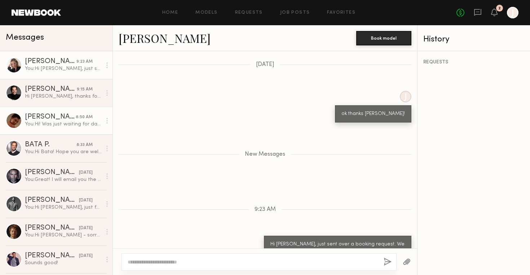
click at [76, 122] on div "You: Hi! Was just waiting for date confirmation, sending you a booking now!" at bounding box center [63, 124] width 77 height 7
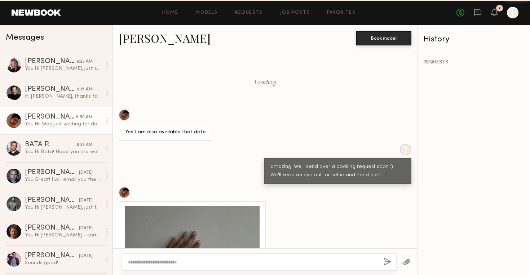
scroll to position [896, 0]
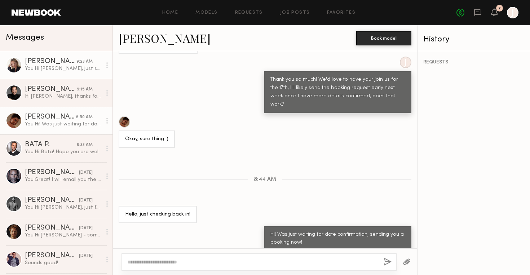
click at [52, 67] on div "You: Hi Klaudia, just sent over a booking request. We will need you to get your…" at bounding box center [63, 68] width 77 height 7
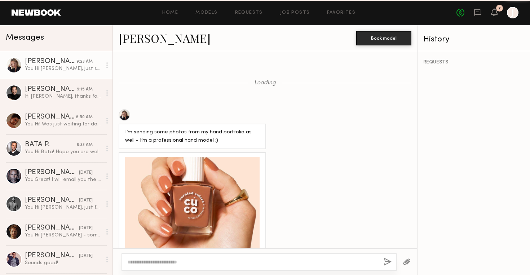
scroll to position [1783, 0]
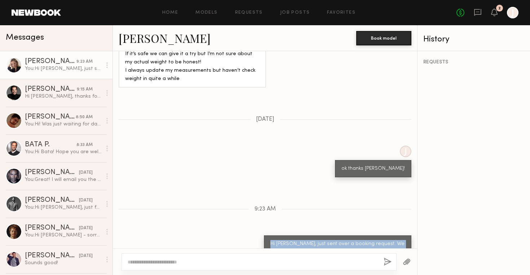
drag, startPoint x: 316, startPoint y: 238, endPoint x: 260, endPoint y: 214, distance: 59.9
click at [260, 235] on div "Hi [PERSON_NAME], just sent over a booking request. We will need you to get you…" at bounding box center [265, 252] width 304 height 34
copy div "Hi [PERSON_NAME], just sent over a booking request. We will need you to get you…"
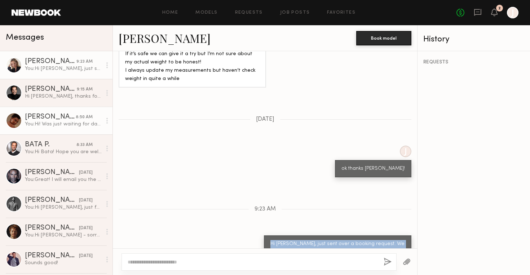
click at [59, 124] on div "You: Hi! Was just waiting for date confirmation, sending you a booking now!" at bounding box center [63, 124] width 77 height 7
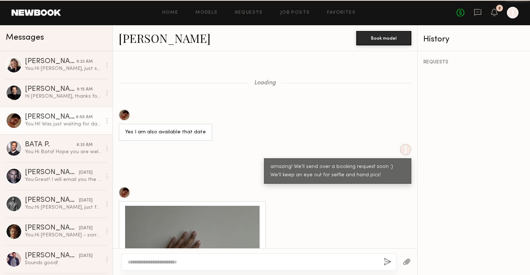
scroll to position [896, 0]
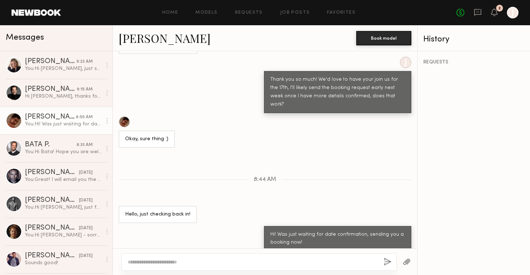
click at [183, 266] on div at bounding box center [258, 261] width 275 height 17
click at [182, 261] on textarea at bounding box center [253, 261] width 250 height 7
paste textarea "**********"
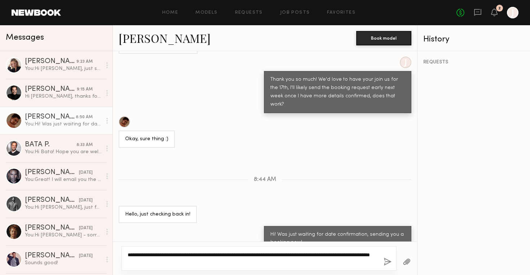
click at [142, 256] on textarea "**********" at bounding box center [253, 258] width 250 height 14
type textarea "**********"
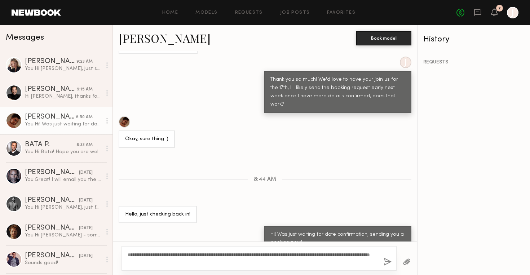
click at [406, 257] on div at bounding box center [406, 262] width 21 height 18
click at [410, 261] on button "button" at bounding box center [406, 262] width 8 height 9
click at [390, 263] on button "button" at bounding box center [387, 262] width 8 height 9
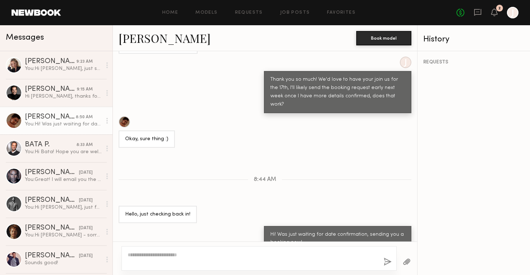
scroll to position [1002, 0]
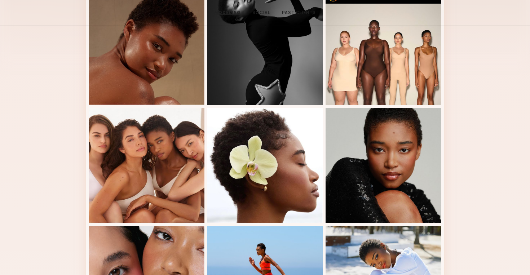
scroll to position [28, 0]
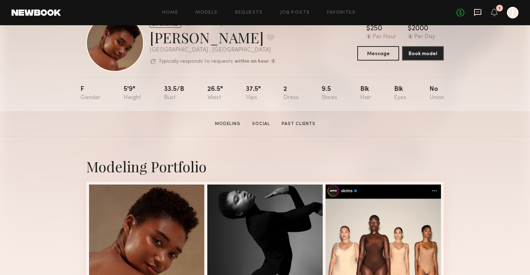
click at [480, 14] on icon at bounding box center [477, 12] width 8 height 8
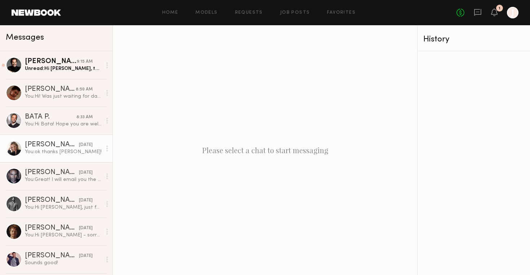
click at [58, 150] on div "You: ok thanks Klaudia!" at bounding box center [63, 151] width 77 height 7
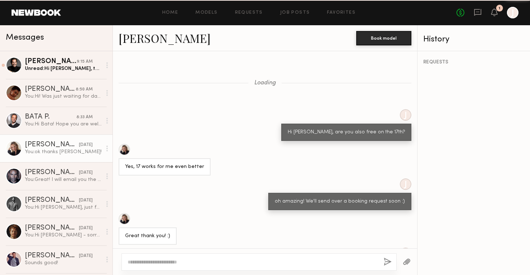
scroll to position [507, 0]
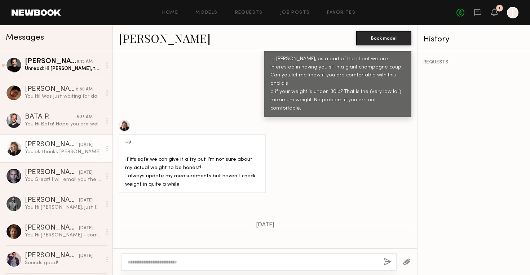
click at [156, 37] on link "[PERSON_NAME]" at bounding box center [165, 37] width 92 height 15
click at [69, 70] on div "Unread: Hi Jessie, thanks for reaching out! I have a short shoot 10/17 from 10-…" at bounding box center [63, 68] width 77 height 7
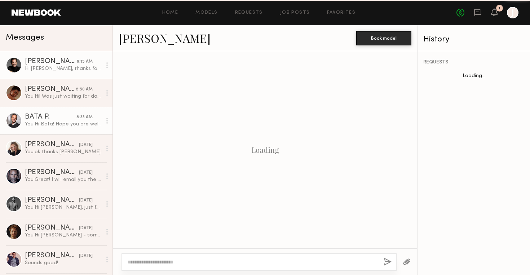
scroll to position [529, 0]
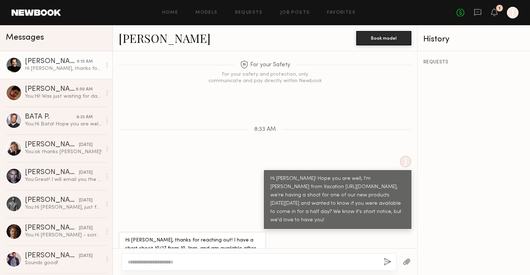
click at [214, 263] on textarea at bounding box center [253, 261] width 250 height 7
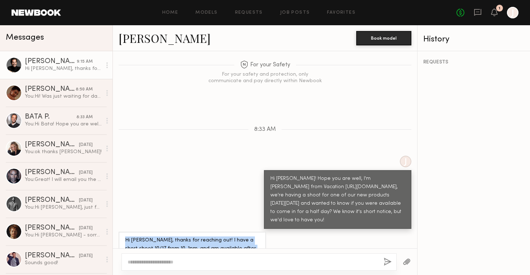
drag, startPoint x: 146, startPoint y: 236, endPoint x: 120, endPoint y: 209, distance: 37.7
click at [120, 232] on div "Hi [PERSON_NAME], thanks for reaching out! I have a short shoot 10/17 from 10-1…" at bounding box center [192, 257] width 147 height 50
copy div "Hi [PERSON_NAME], thanks for reaching out! I have a short shoot 10/17 from 10-1…"
click at [135, 36] on link "[PERSON_NAME]" at bounding box center [165, 37] width 92 height 15
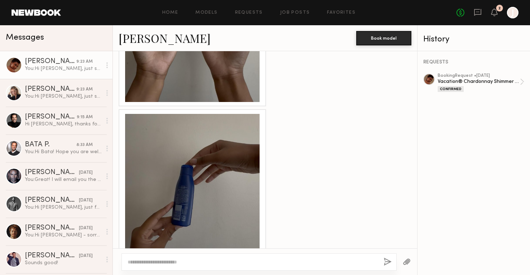
scroll to position [1286, 0]
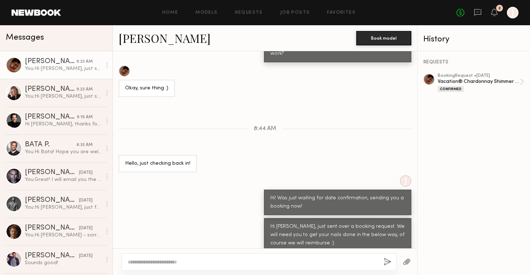
click at [409, 264] on button "button" at bounding box center [406, 262] width 8 height 9
click at [408, 263] on button "button" at bounding box center [406, 262] width 8 height 9
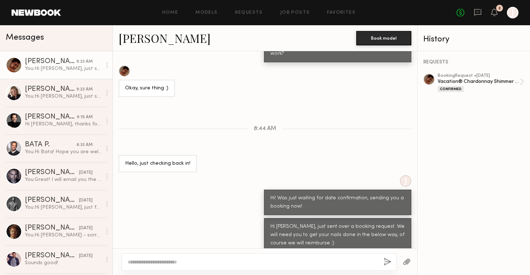
click at [69, 76] on link "[PERSON_NAME] 9:23 AM You: Hi [PERSON_NAME], just sent over a booking request. …" at bounding box center [56, 65] width 112 height 28
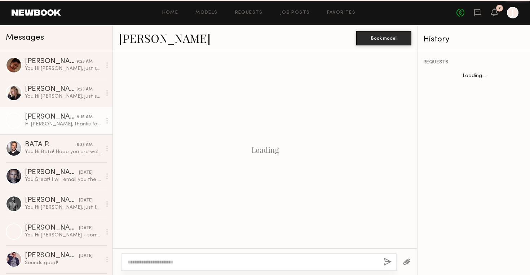
scroll to position [529, 0]
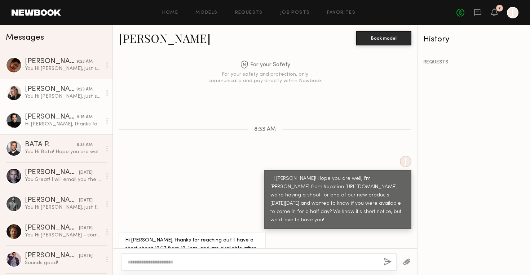
click at [68, 92] on div "[PERSON_NAME]" at bounding box center [51, 89] width 52 height 7
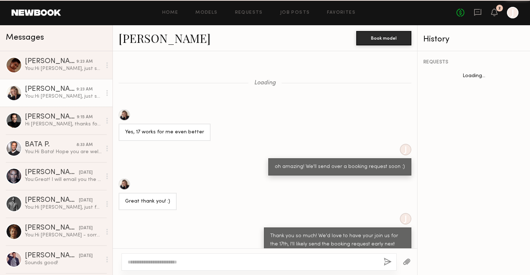
scroll to position [578, 0]
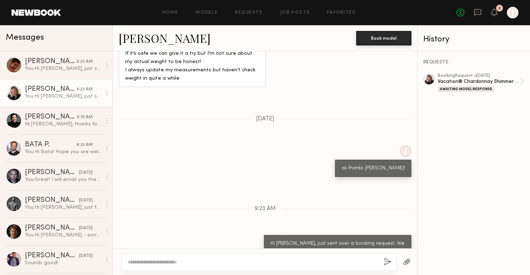
click at [406, 264] on button "button" at bounding box center [406, 262] width 8 height 9
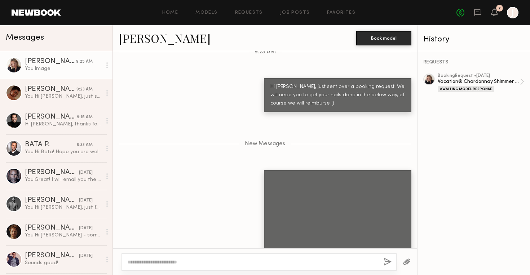
scroll to position [779, 0]
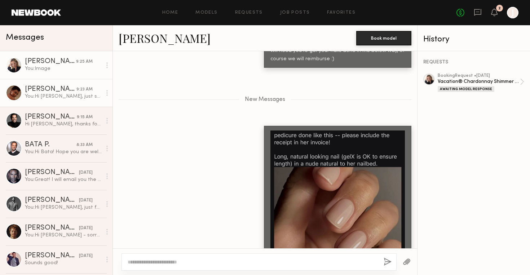
click at [76, 95] on div "You: Hi [PERSON_NAME], just sent over a booking request. We will need you to ge…" at bounding box center [63, 96] width 77 height 7
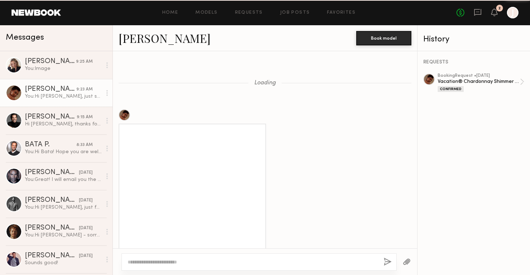
scroll to position [723, 0]
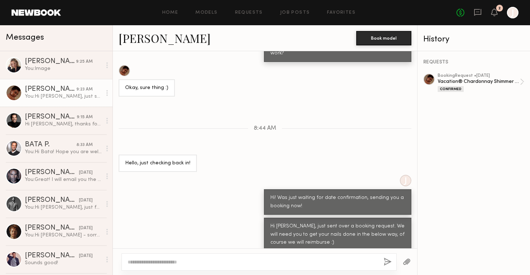
click at [409, 263] on button "button" at bounding box center [406, 262] width 8 height 9
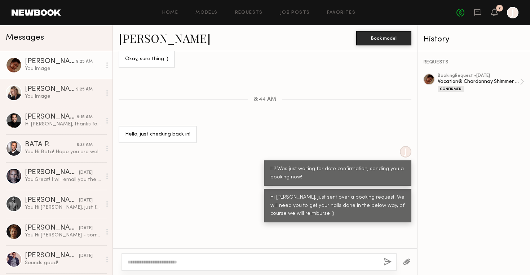
scroll to position [925, 0]
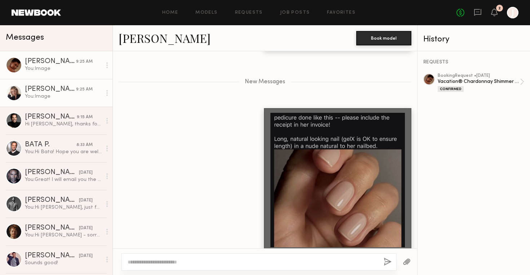
click at [97, 86] on div "[PERSON_NAME] 9:25 AM" at bounding box center [63, 89] width 77 height 7
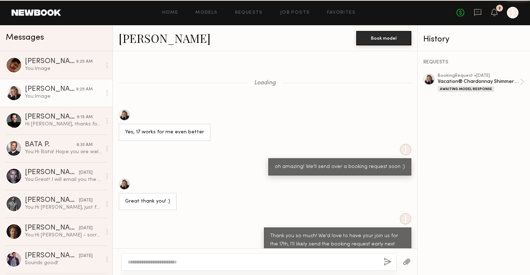
scroll to position [725, 0]
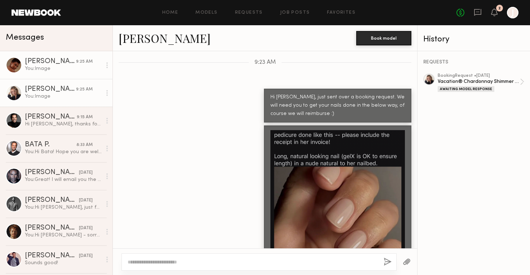
click at [92, 68] on div "You: Image" at bounding box center [63, 68] width 77 height 7
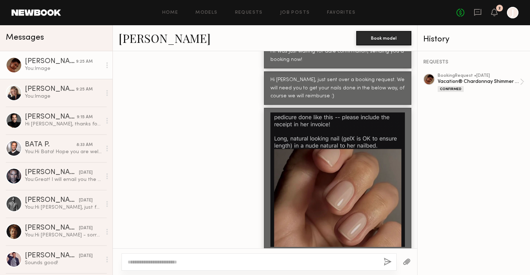
scroll to position [605, 0]
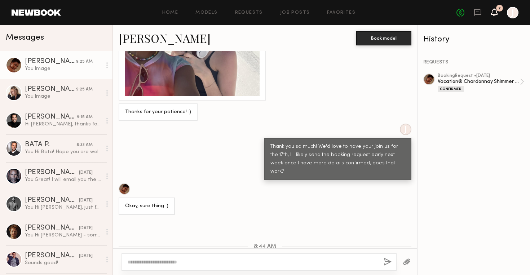
click at [491, 12] on icon at bounding box center [494, 11] width 6 height 5
